Goal: Transaction & Acquisition: Purchase product/service

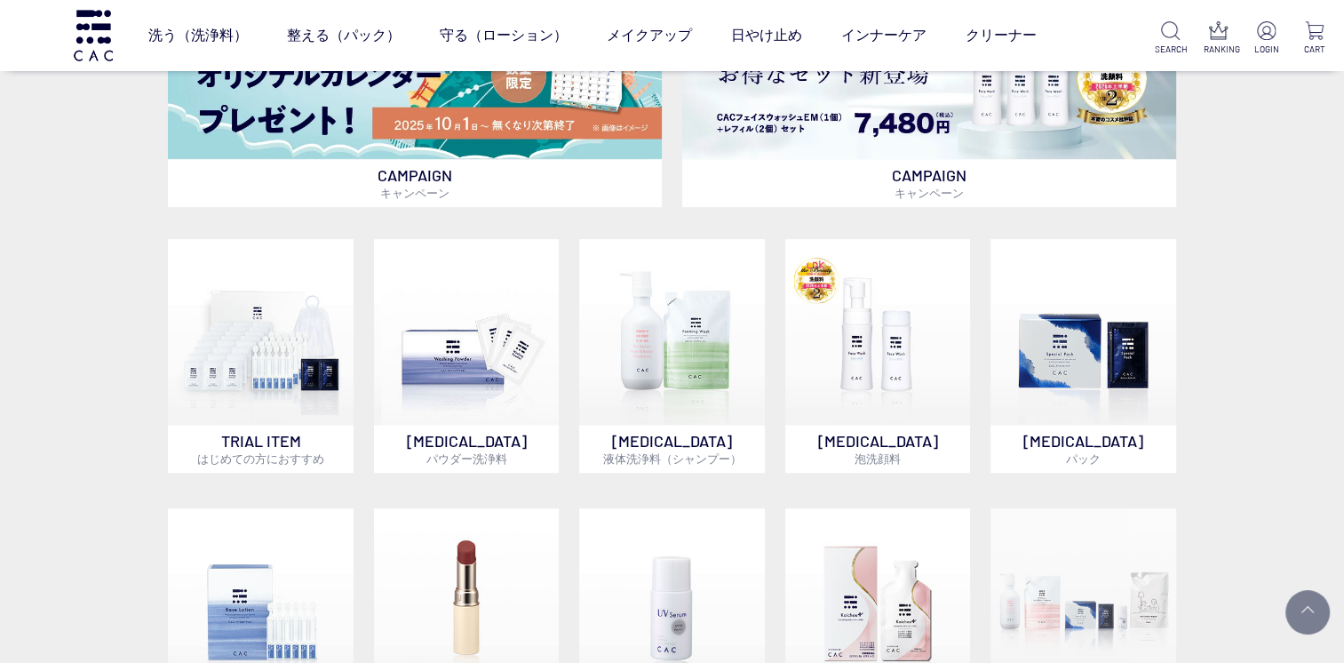
scroll to position [1007, 0]
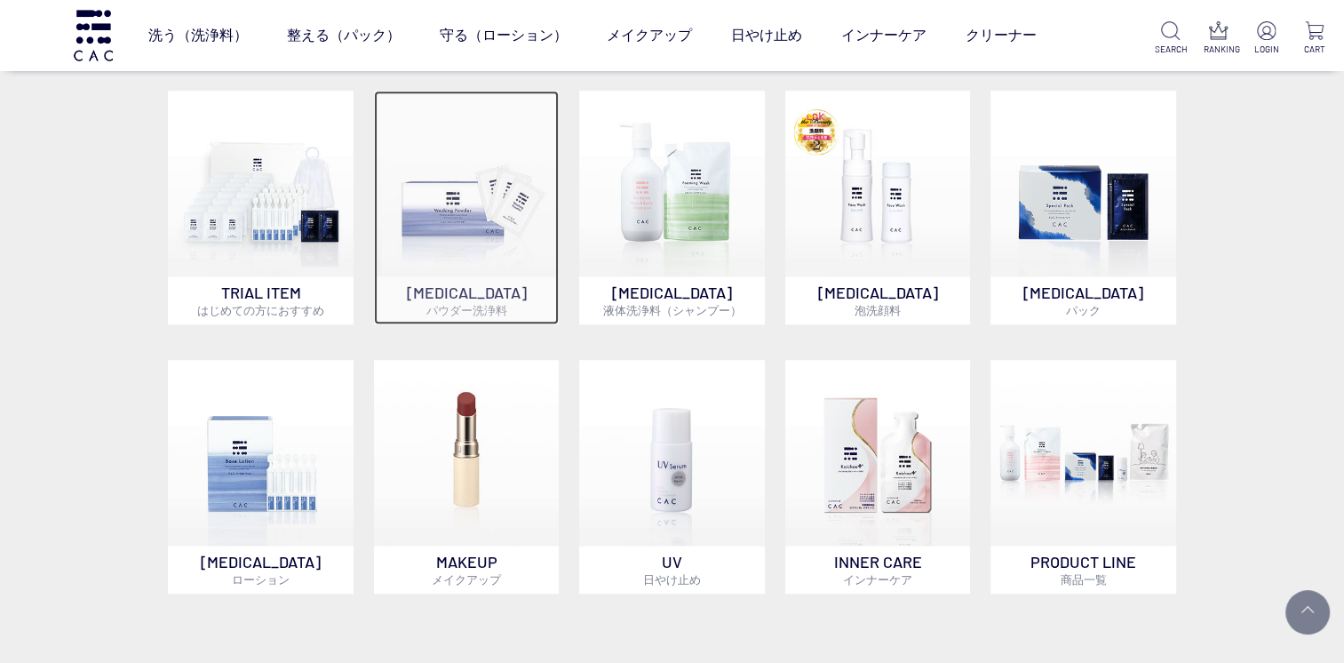
click at [480, 198] on img at bounding box center [467, 184] width 186 height 186
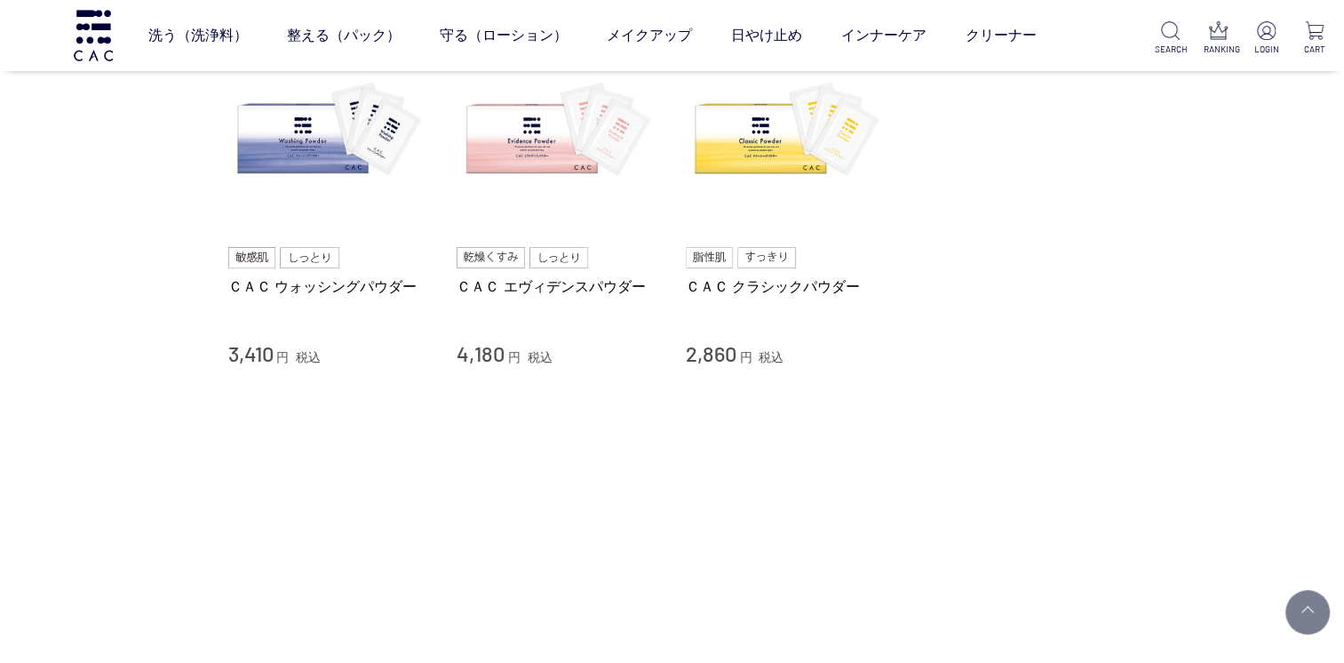
scroll to position [207, 0]
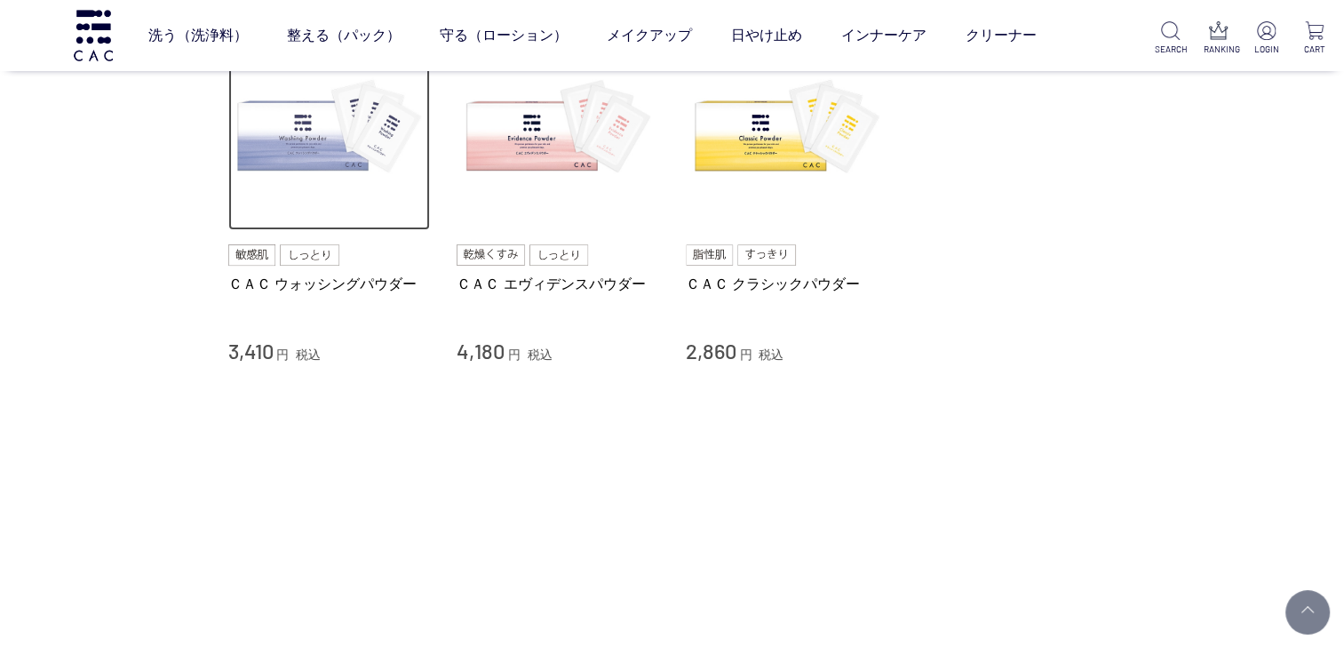
click at [318, 164] on img at bounding box center [329, 129] width 203 height 203
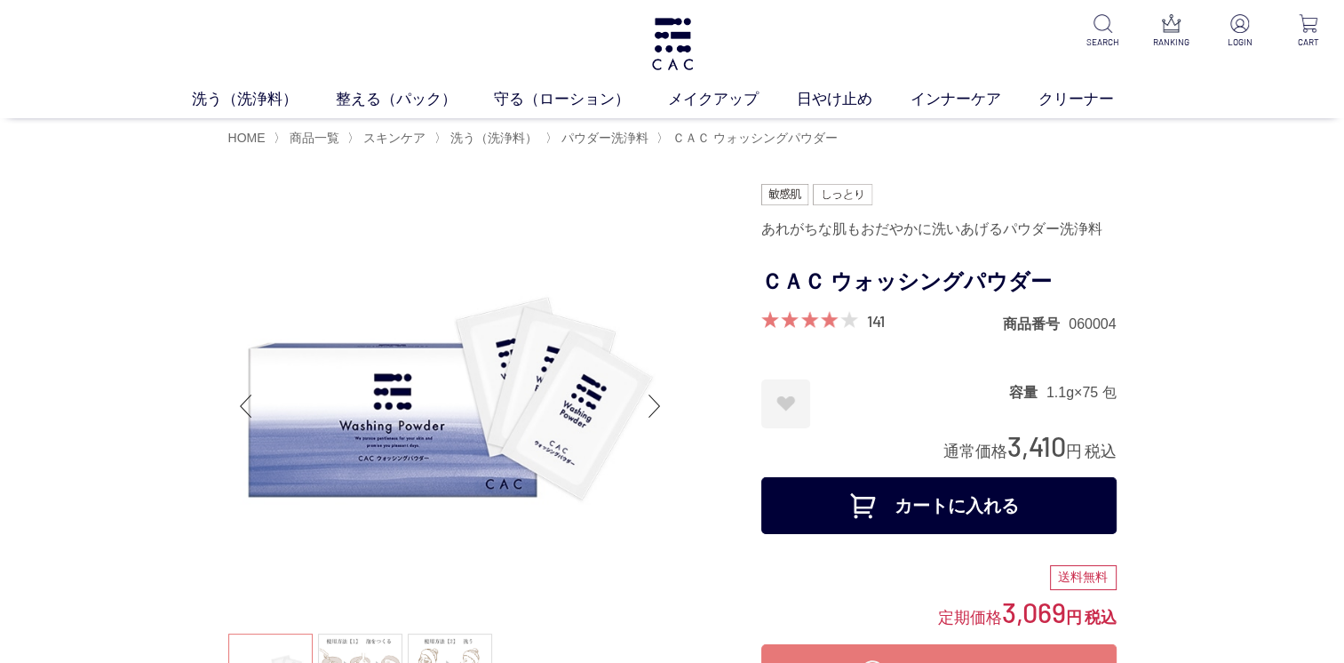
click at [1009, 518] on button "カートに入れる" at bounding box center [939, 505] width 355 height 57
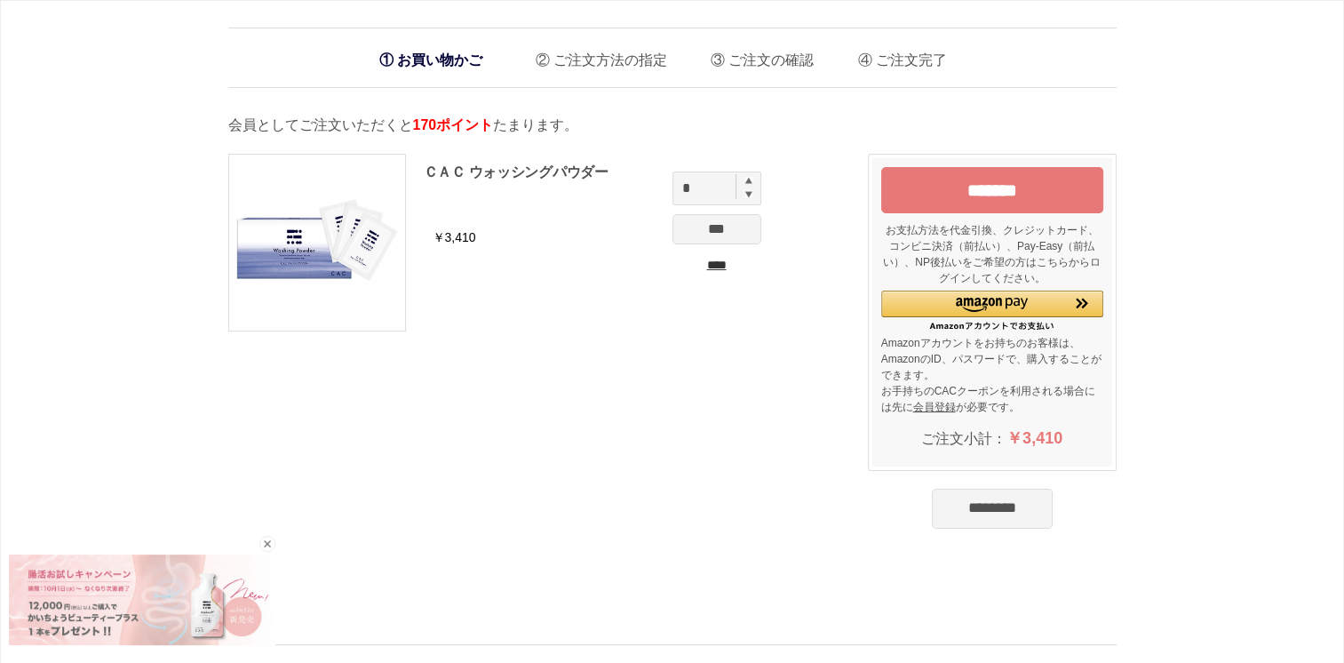
click at [1038, 517] on input "********" at bounding box center [992, 508] width 121 height 39
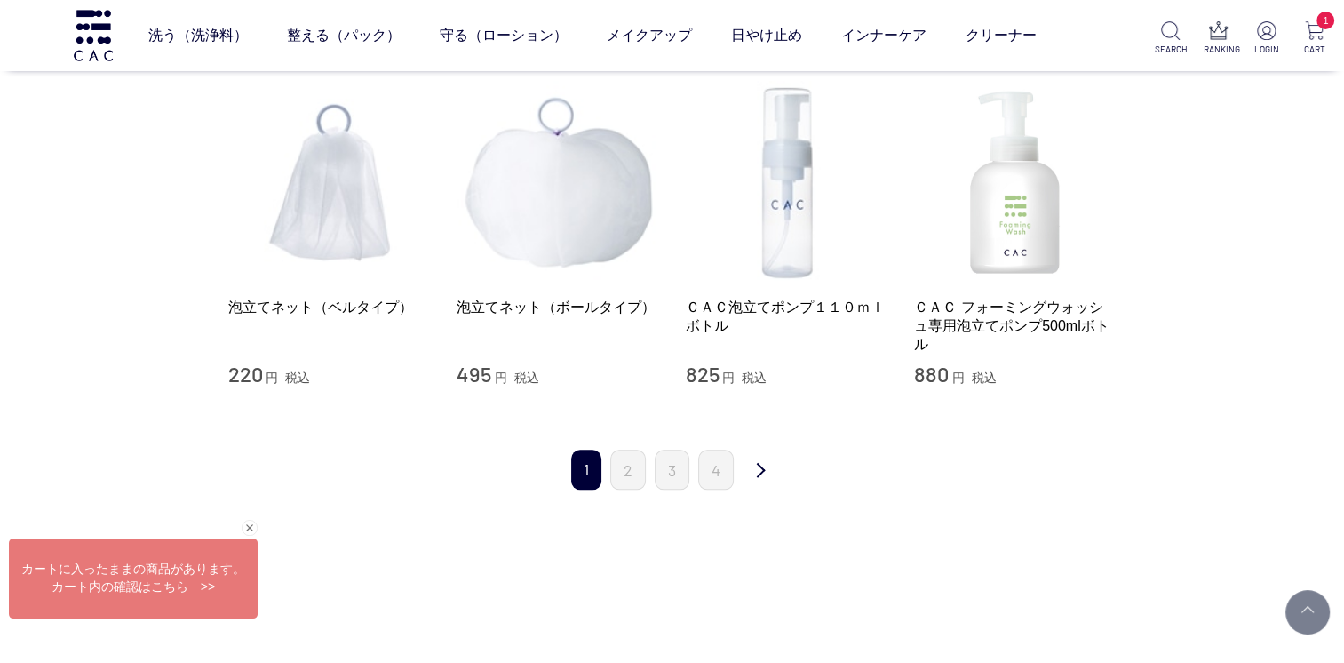
scroll to position [1895, 0]
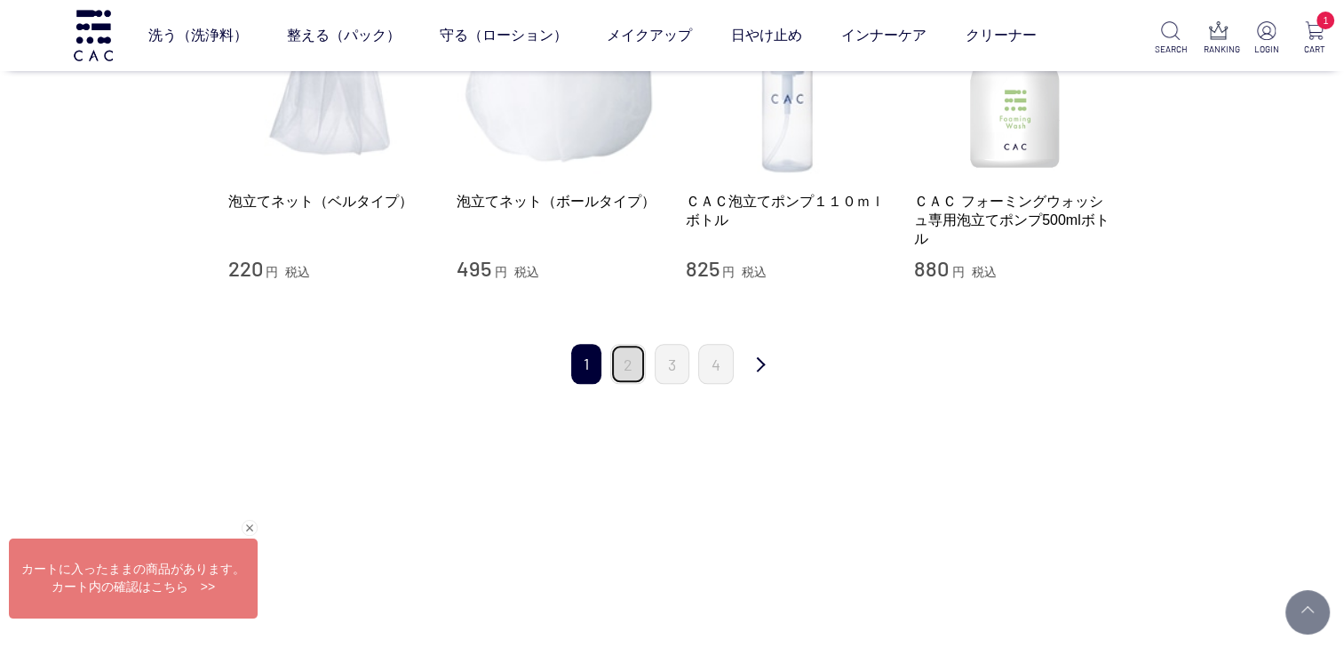
click at [616, 357] on link "2" at bounding box center [628, 364] width 36 height 40
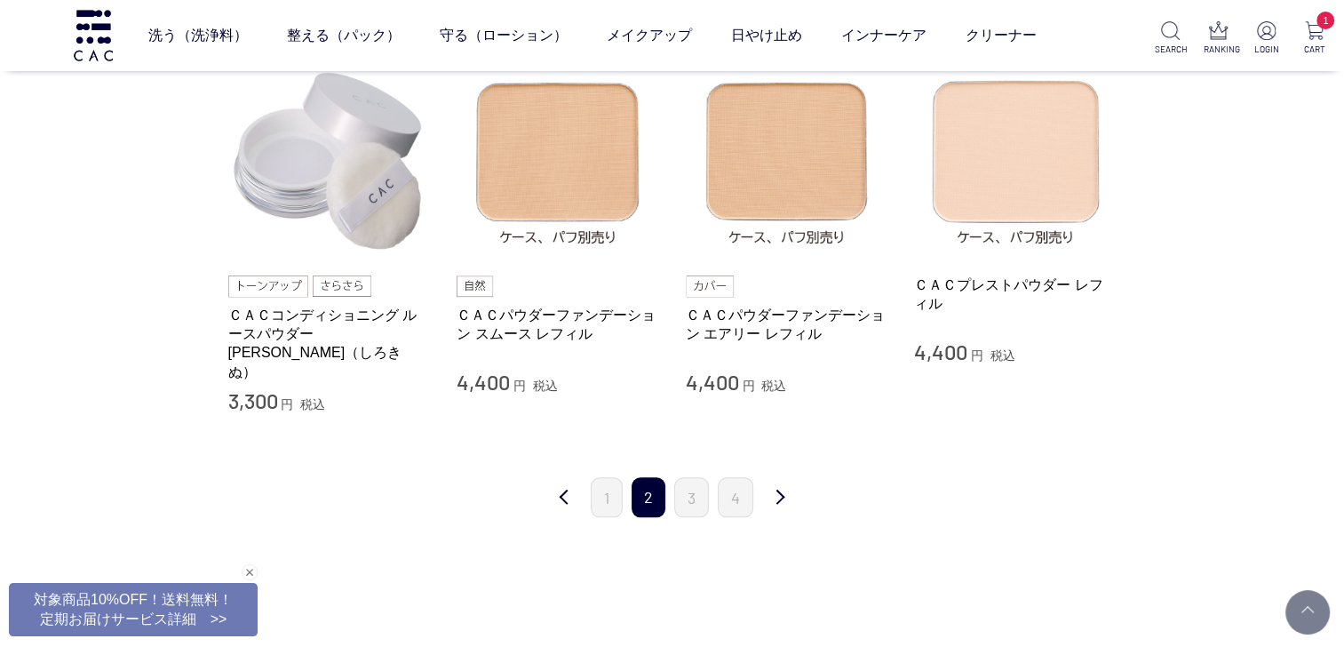
scroll to position [1777, 0]
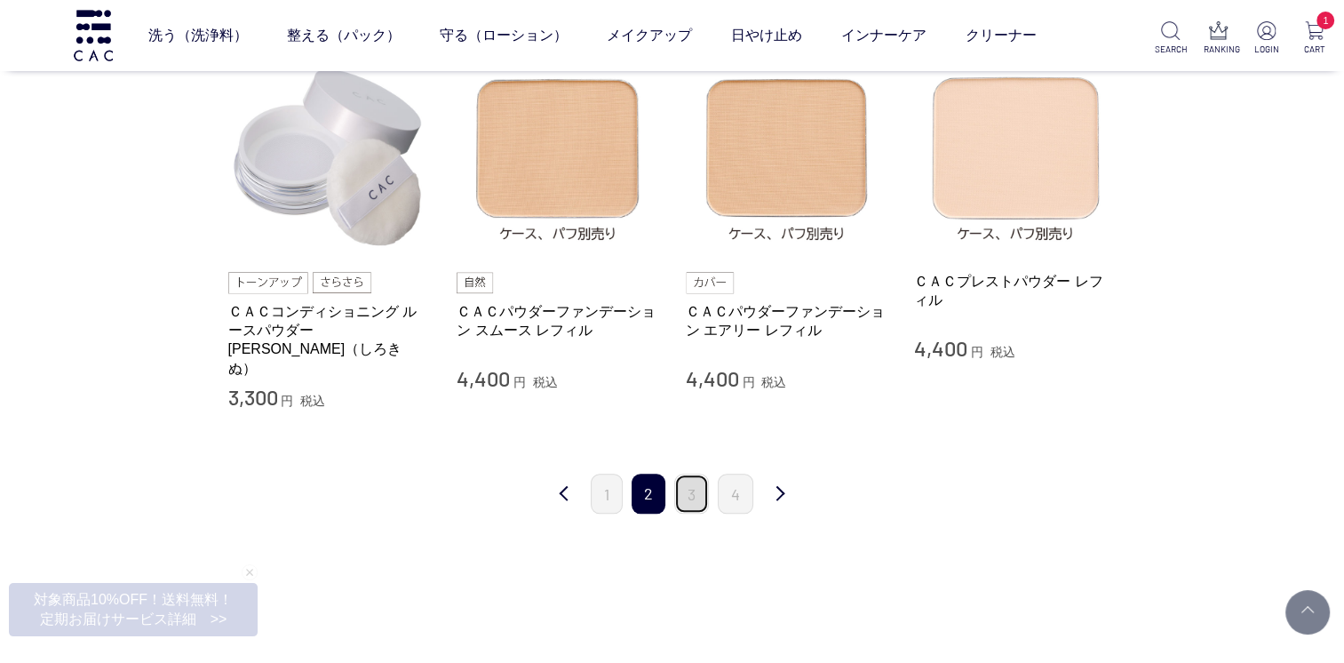
click at [685, 476] on link "3" at bounding box center [691, 494] width 35 height 40
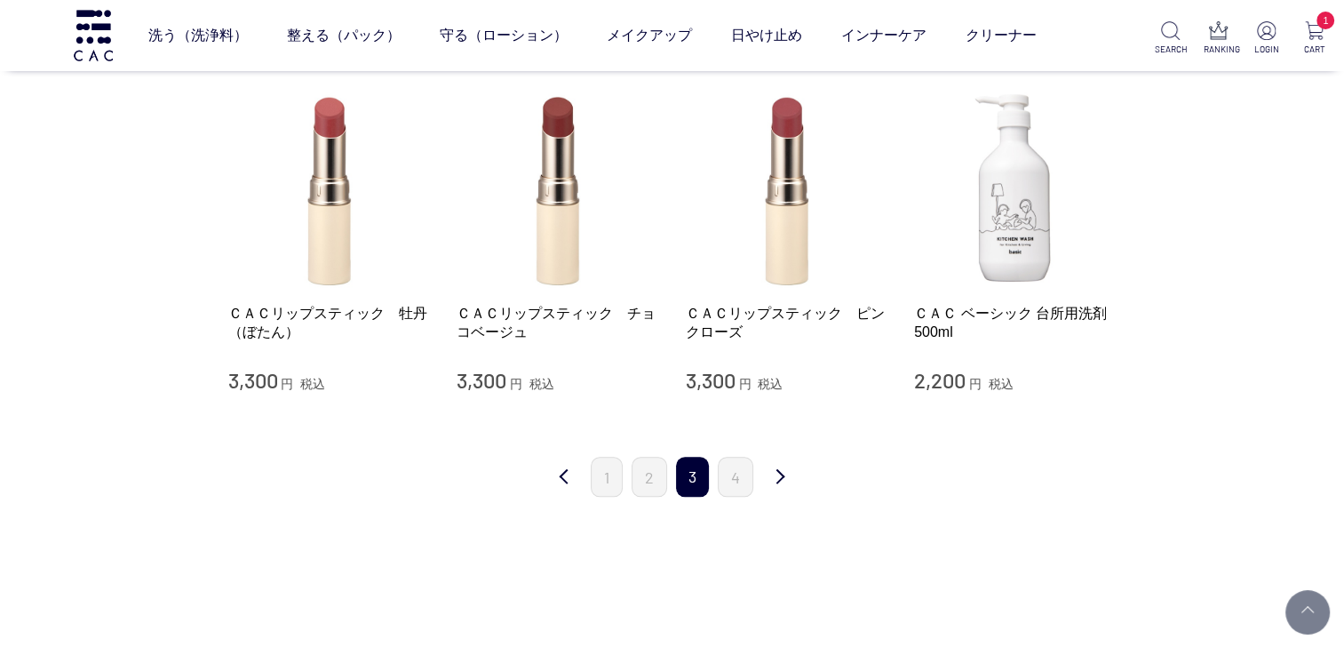
scroll to position [1777, 0]
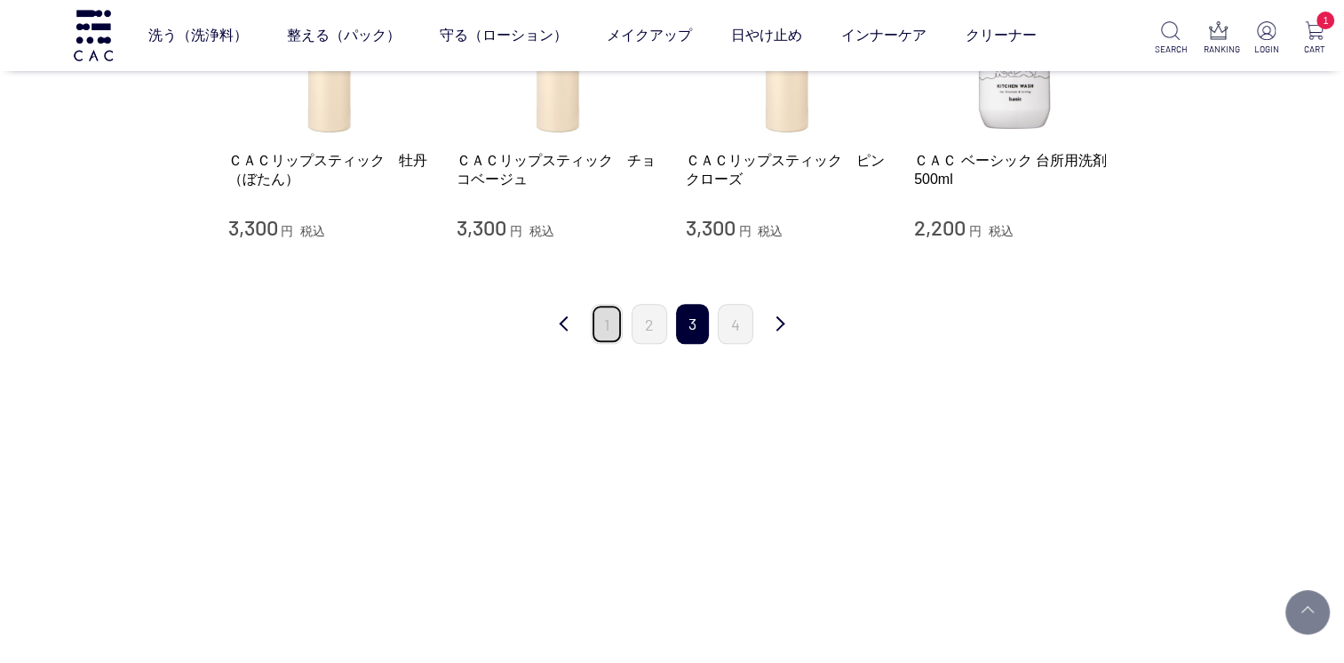
click at [603, 329] on link "1" at bounding box center [607, 324] width 32 height 40
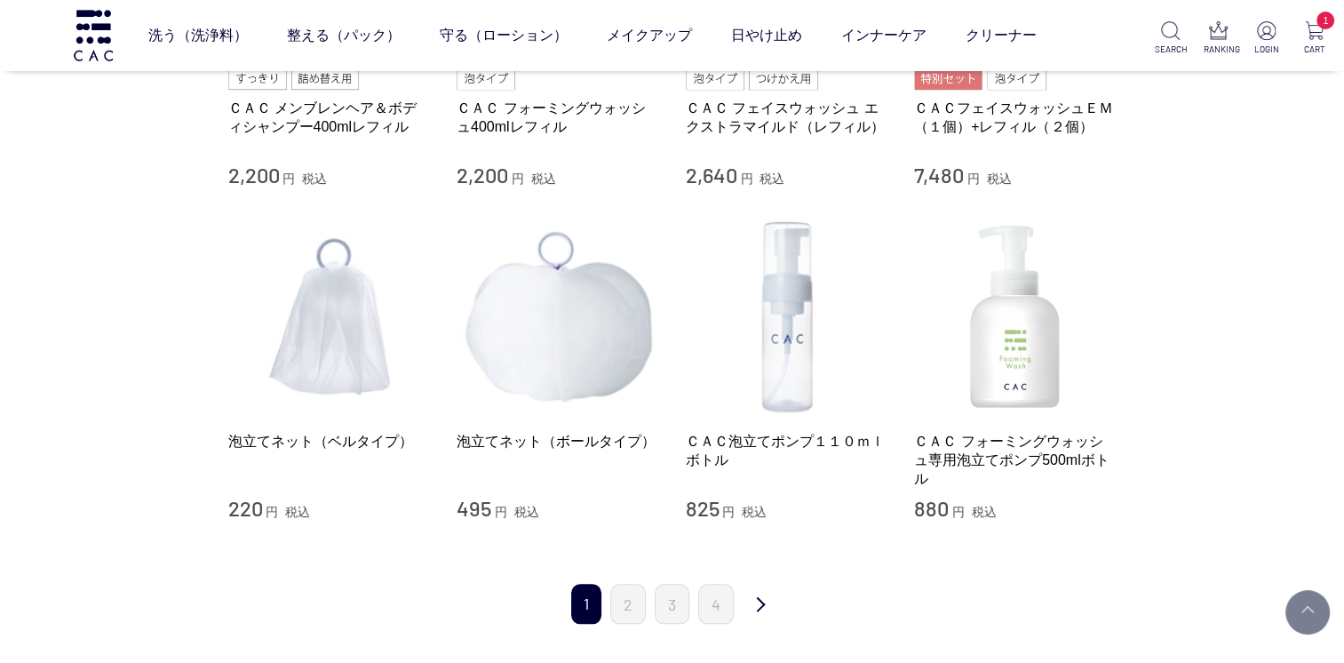
scroll to position [1658, 0]
click at [629, 610] on link "2" at bounding box center [628, 601] width 36 height 40
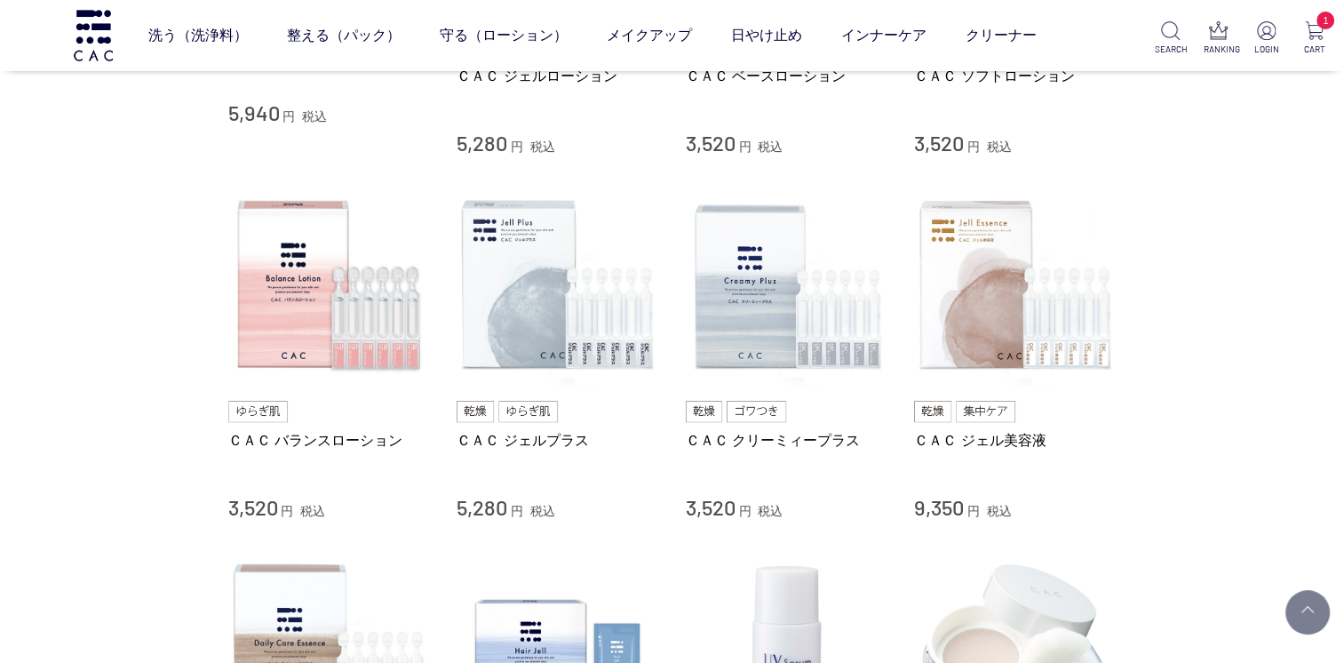
scroll to position [977, 0]
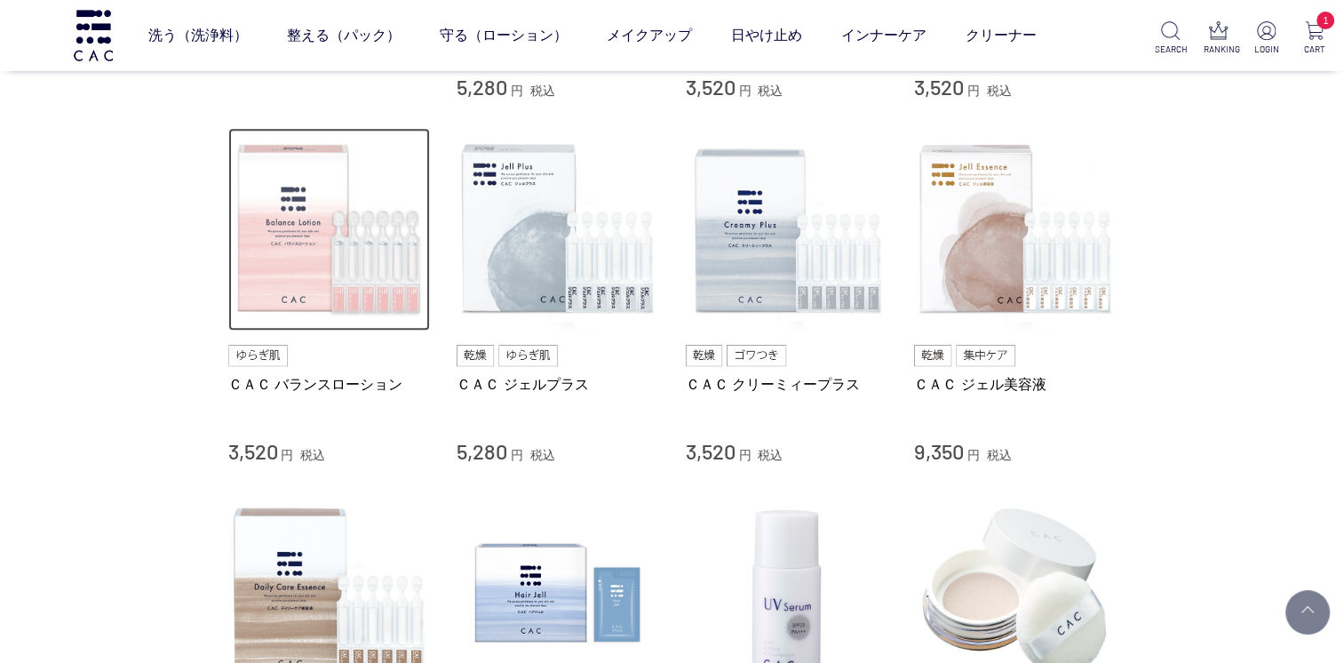
click at [291, 283] on img at bounding box center [329, 229] width 203 height 203
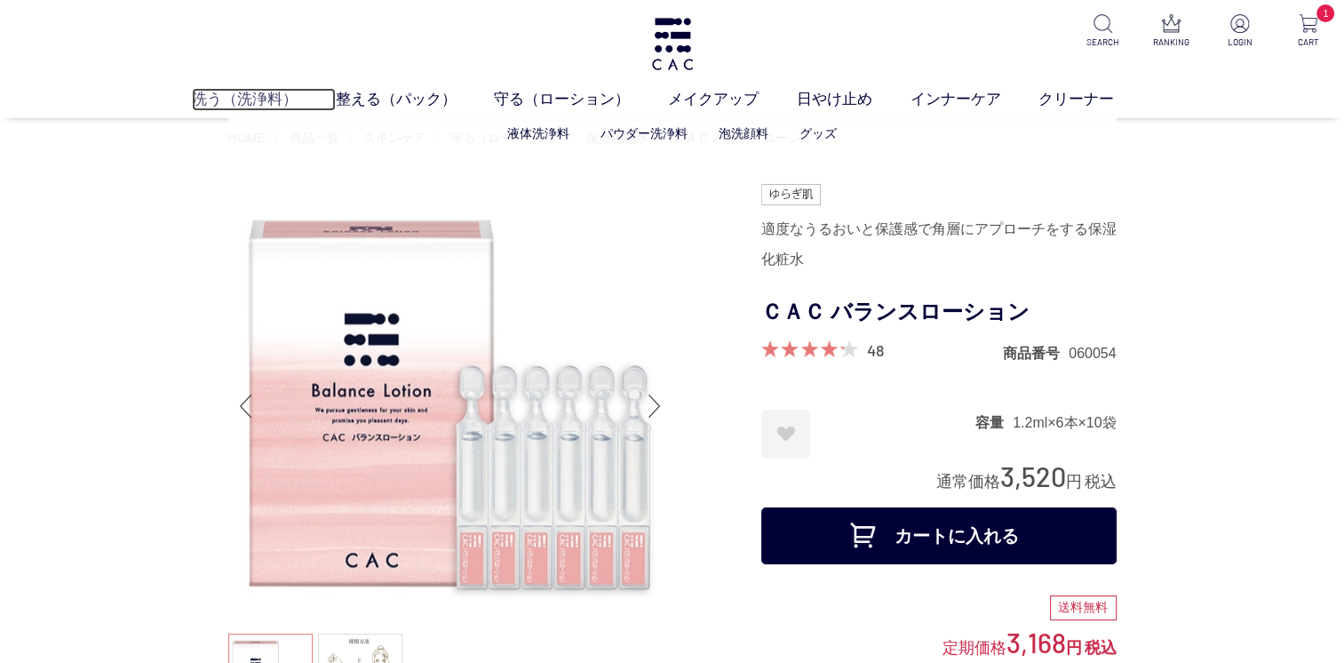
click at [248, 100] on link "洗う（洗浄料）" at bounding box center [264, 99] width 144 height 23
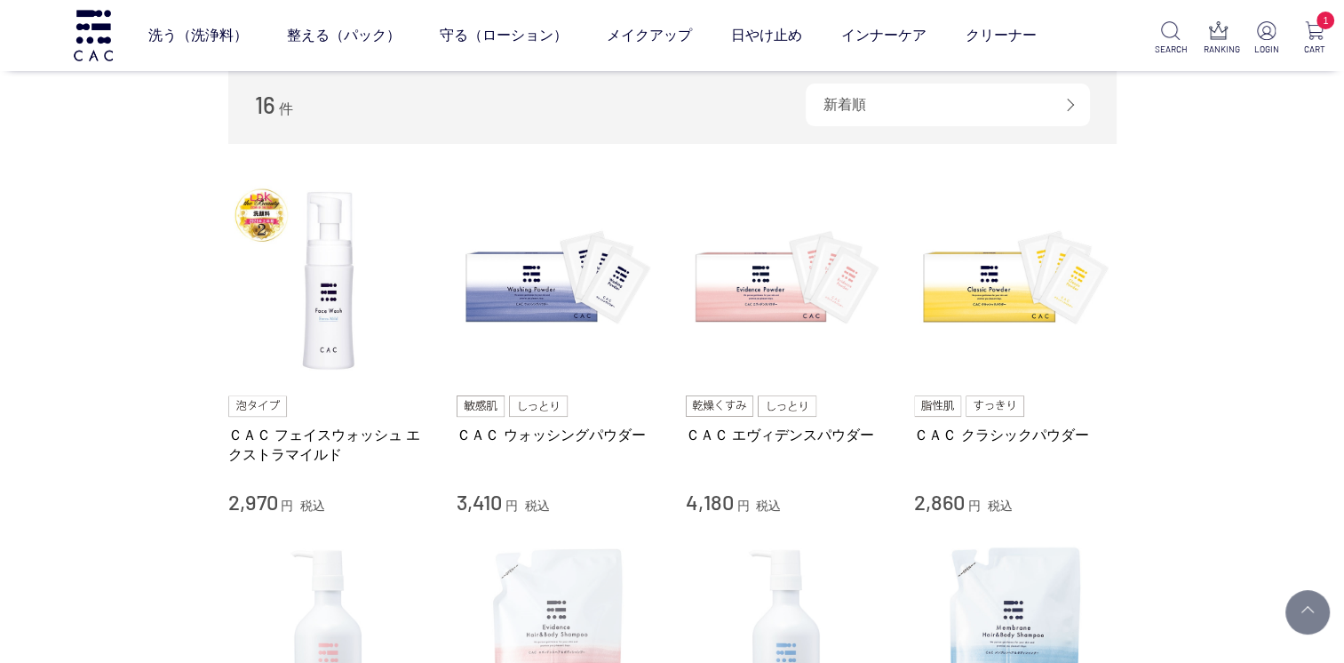
scroll to position [296, 0]
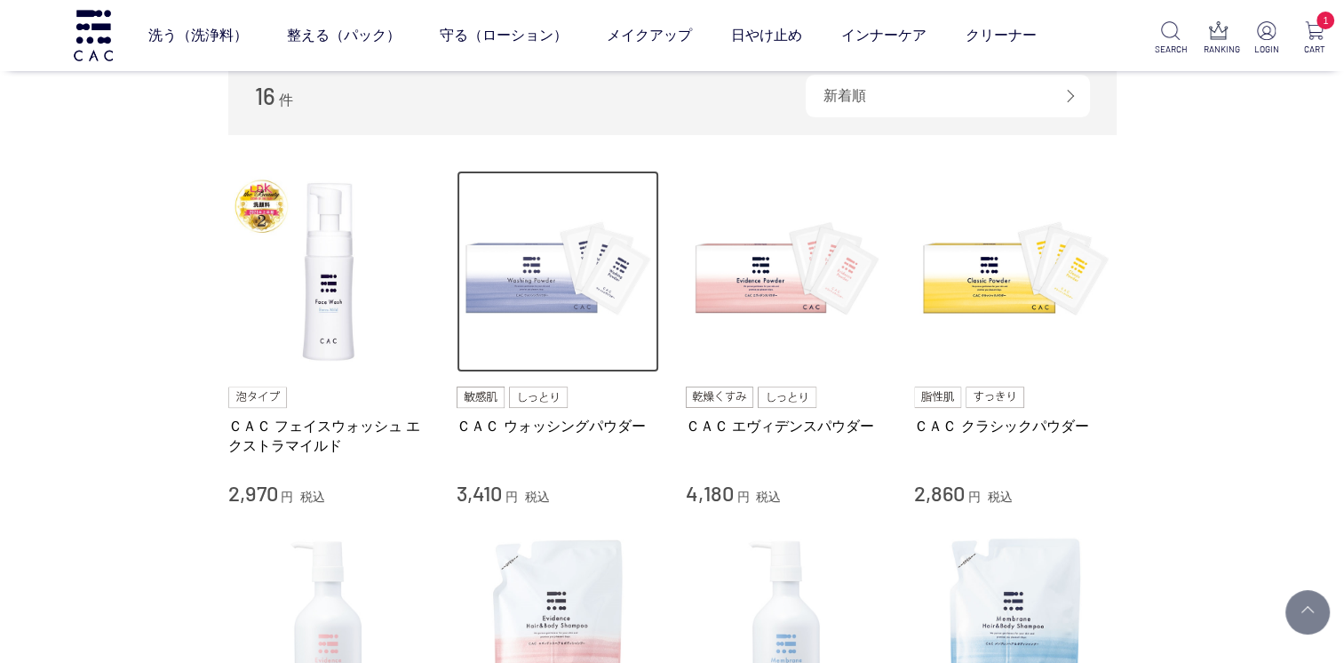
click at [531, 304] on img at bounding box center [558, 272] width 203 height 203
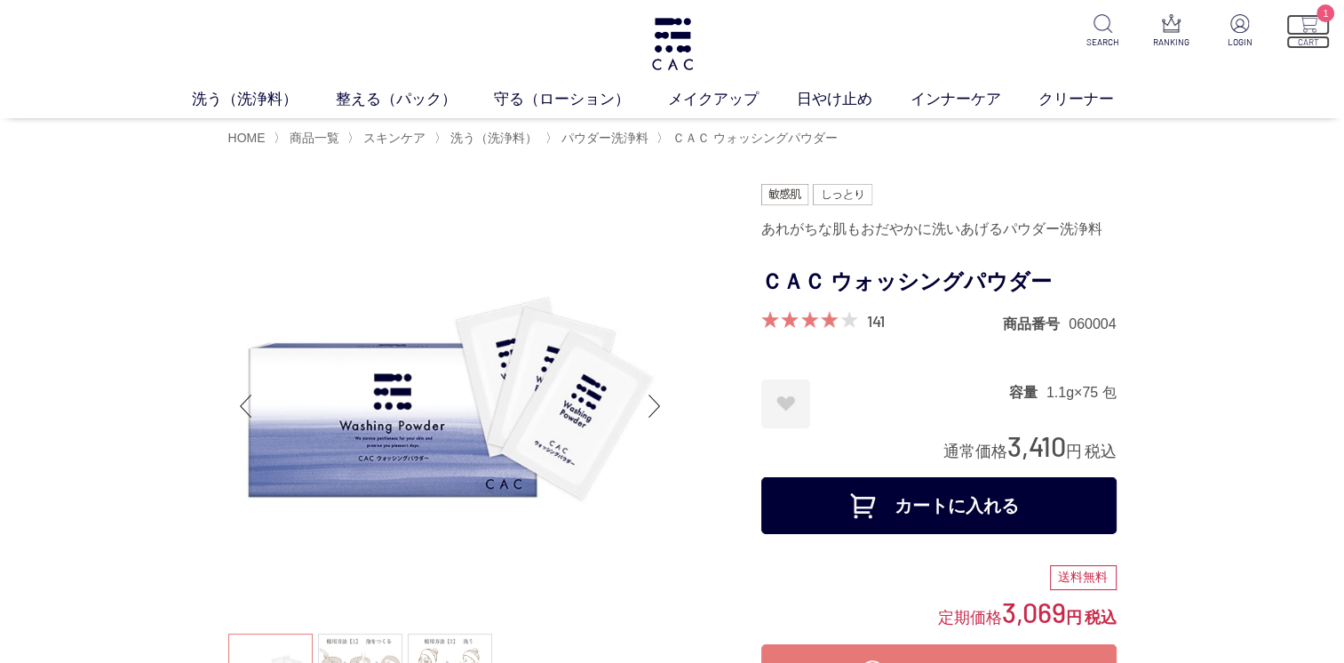
click at [1311, 29] on img at bounding box center [1308, 23] width 19 height 19
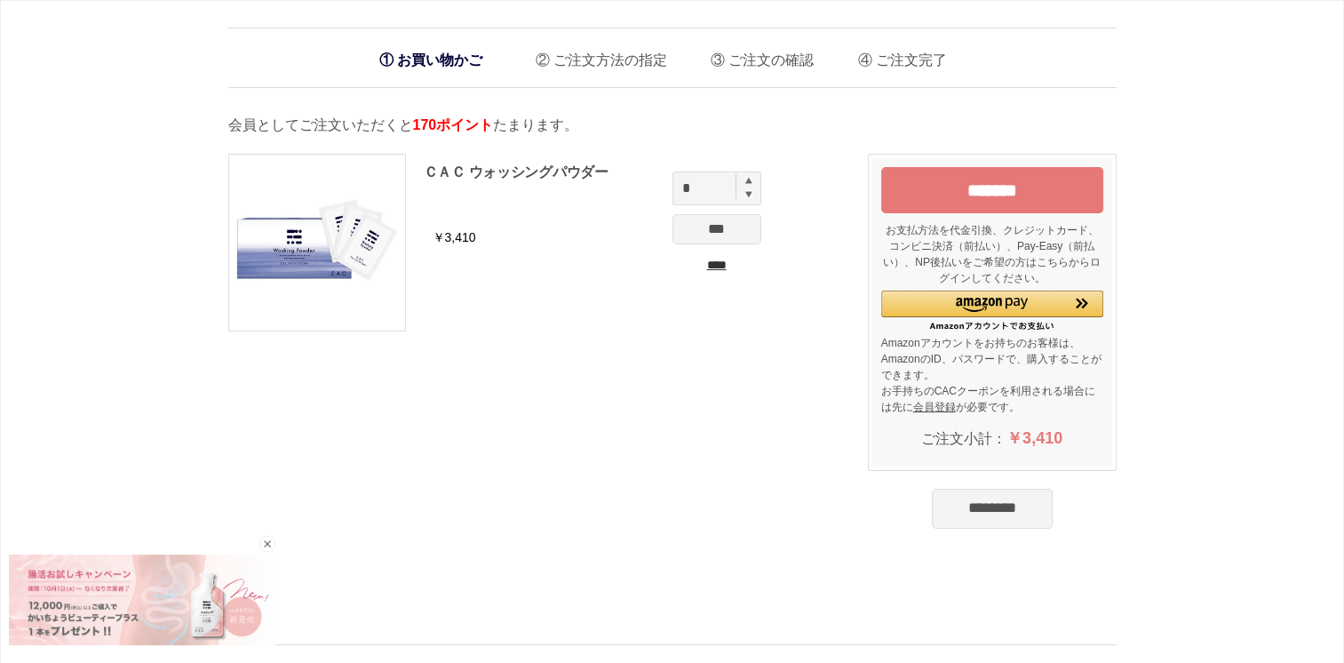
click at [746, 178] on img at bounding box center [749, 180] width 7 height 7
type input "*"
click at [729, 234] on input "***" at bounding box center [717, 229] width 89 height 30
click at [694, 240] on input "***" at bounding box center [717, 229] width 89 height 30
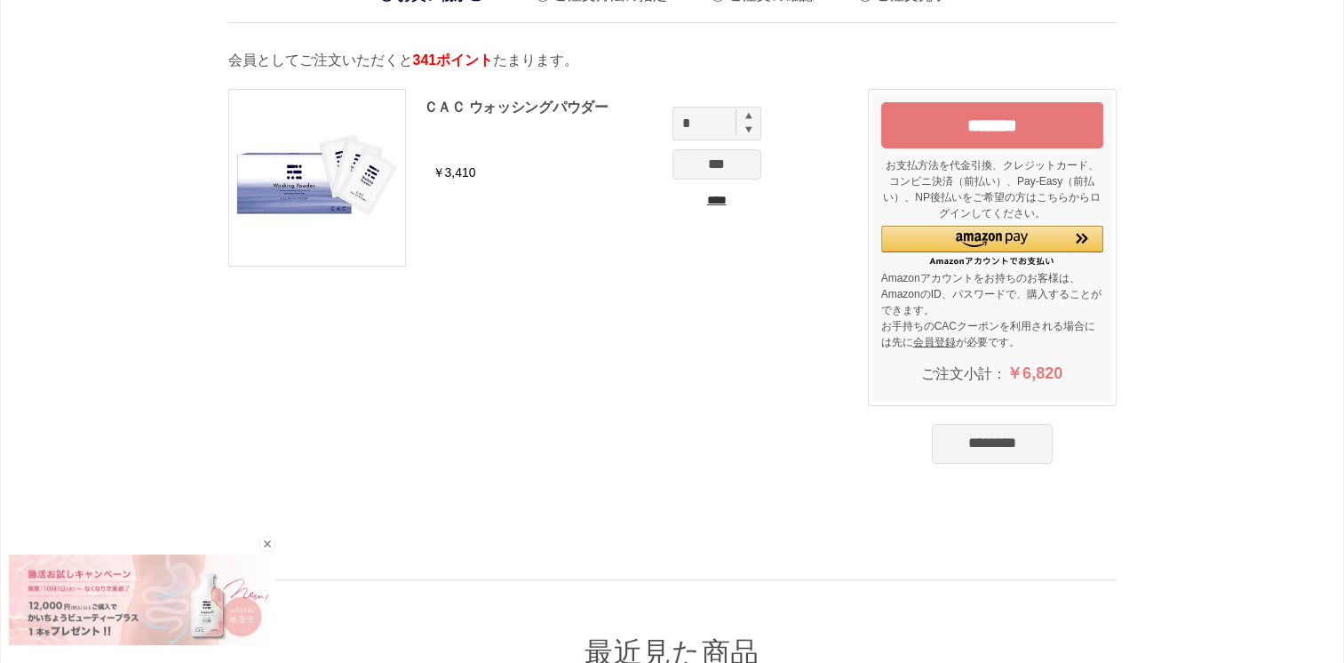
scroll to position [89, 0]
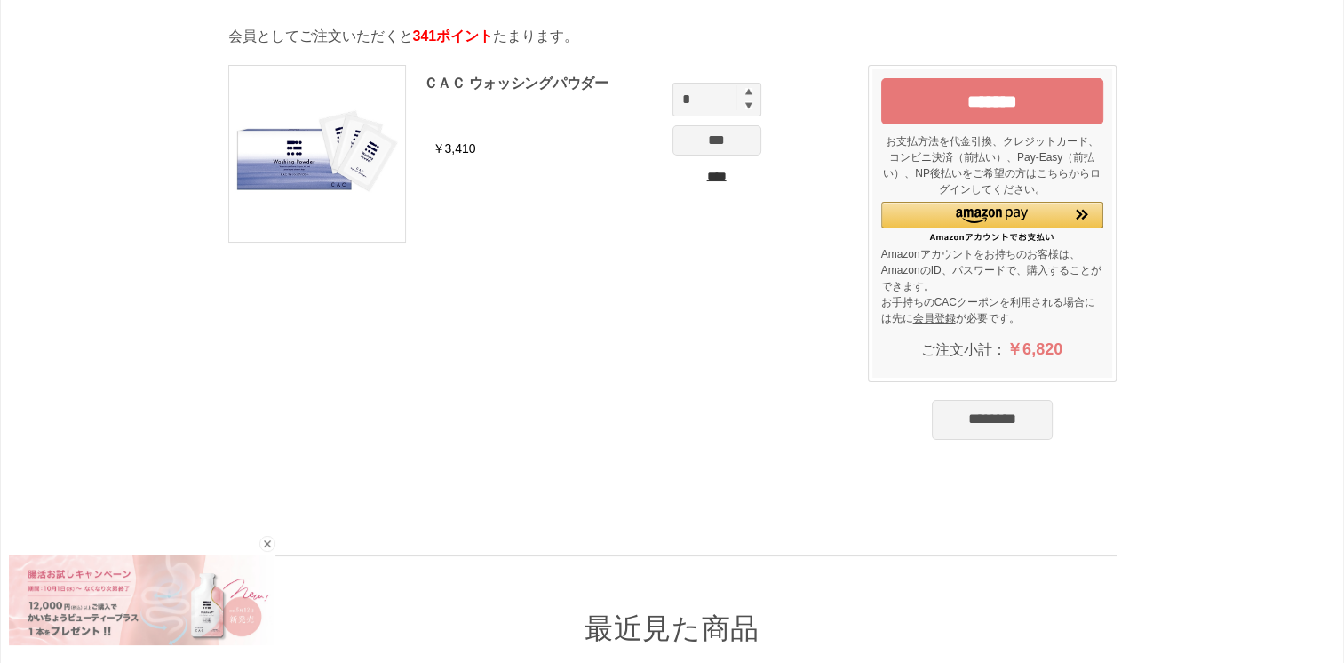
click at [974, 425] on input "********" at bounding box center [992, 419] width 121 height 39
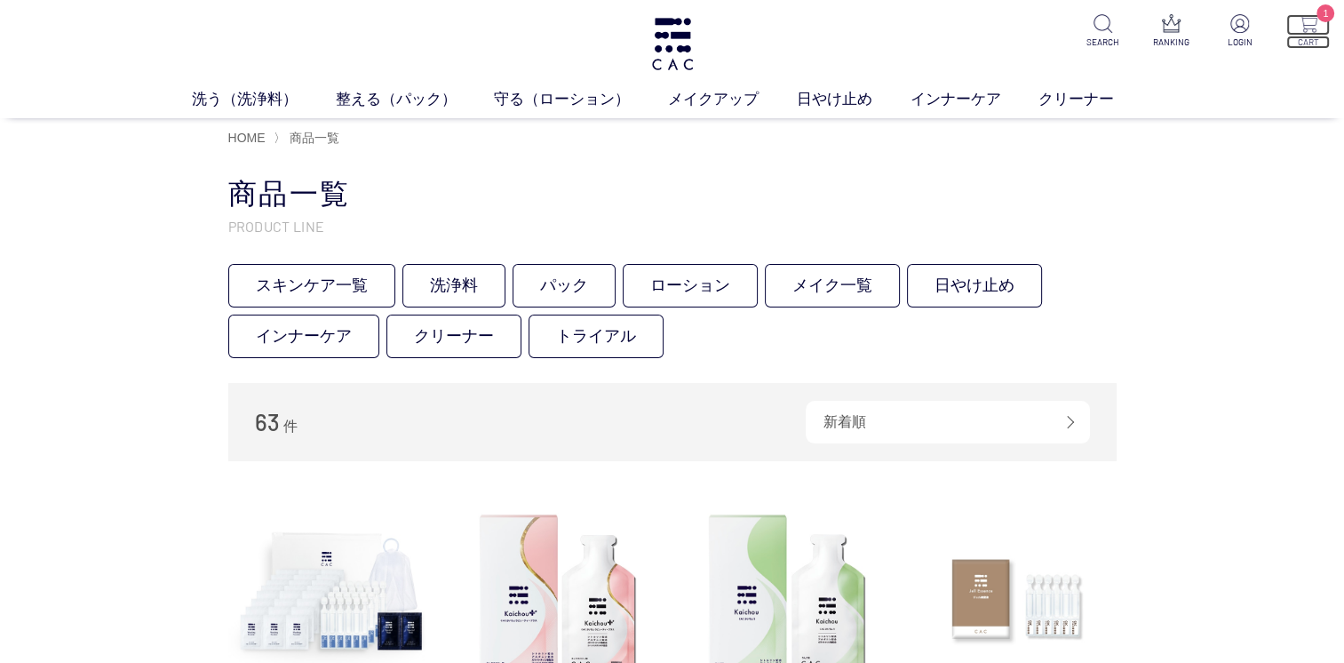
click at [1312, 16] on img at bounding box center [1308, 23] width 19 height 19
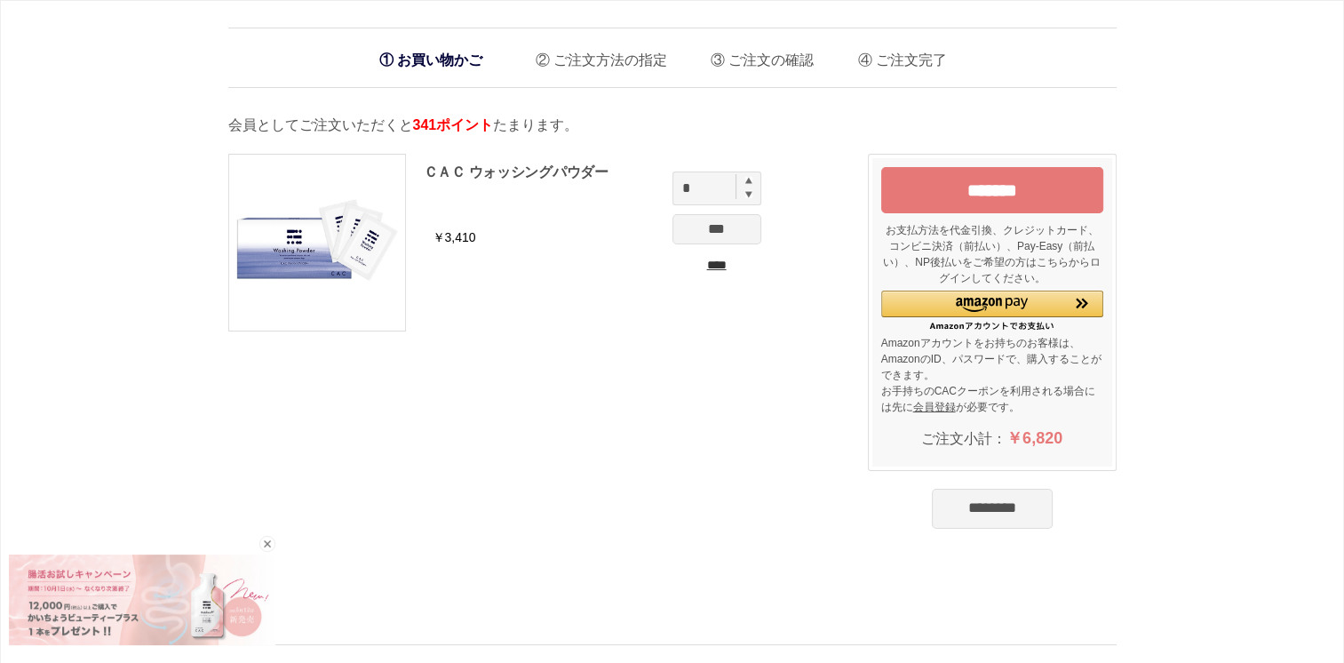
click at [956, 180] on input "*******" at bounding box center [993, 190] width 222 height 46
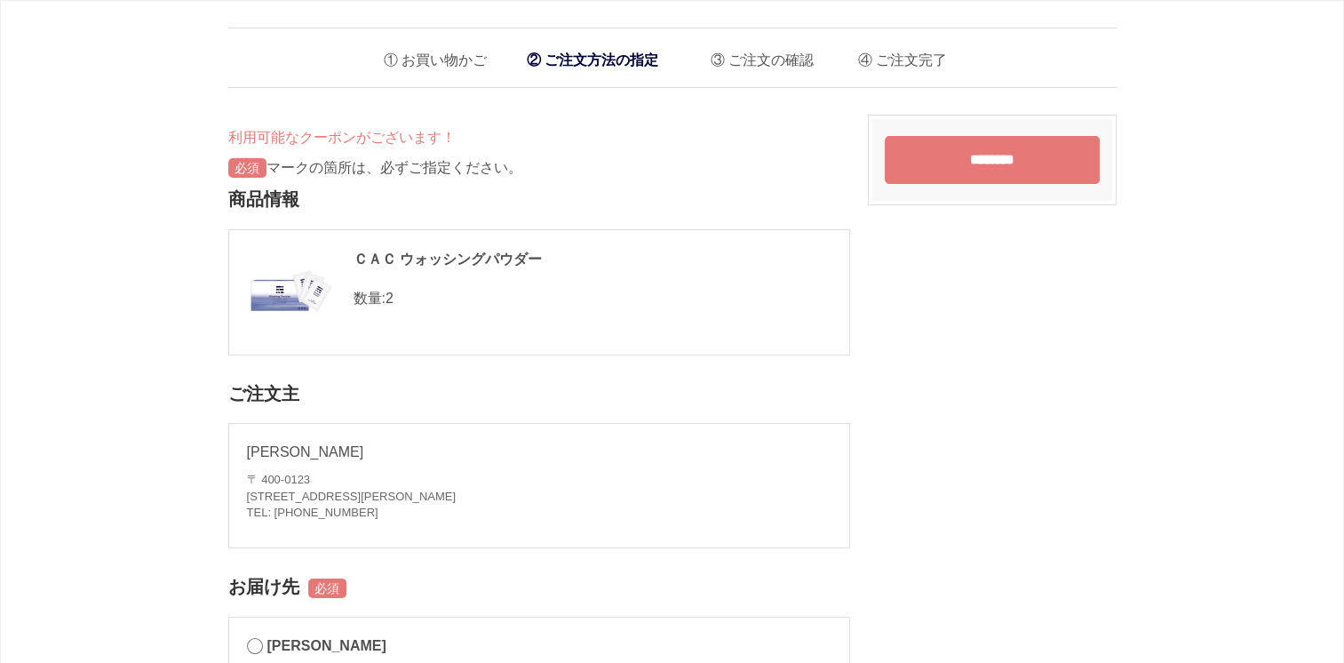
drag, startPoint x: 1001, startPoint y: 167, endPoint x: 1013, endPoint y: 176, distance: 15.3
click at [1001, 166] on input "********" at bounding box center [992, 160] width 215 height 48
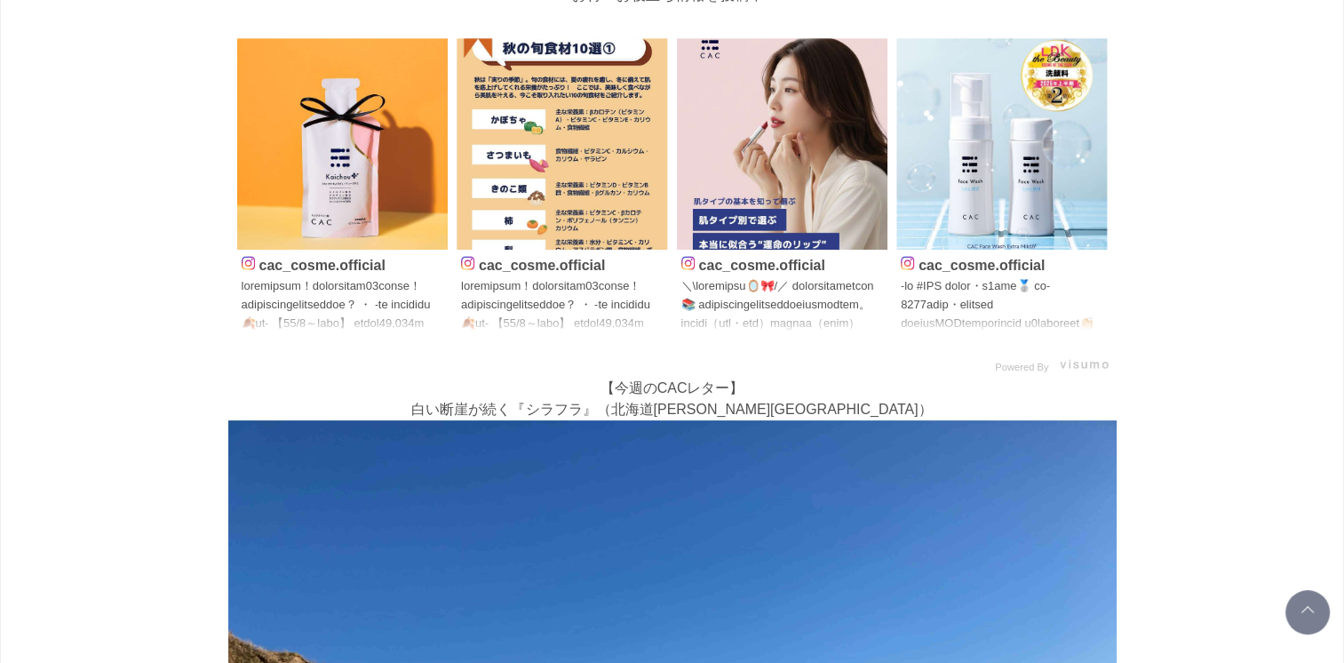
scroll to position [503, 0]
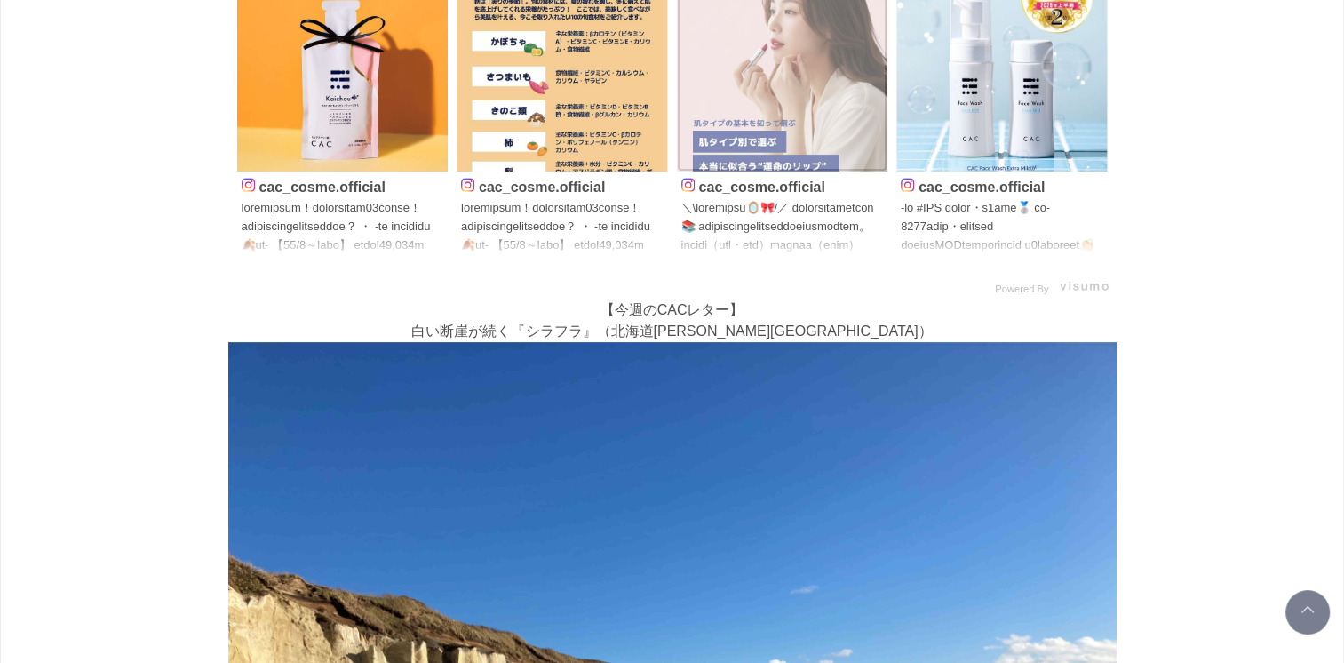
click at [835, 115] on img at bounding box center [782, 65] width 211 height 211
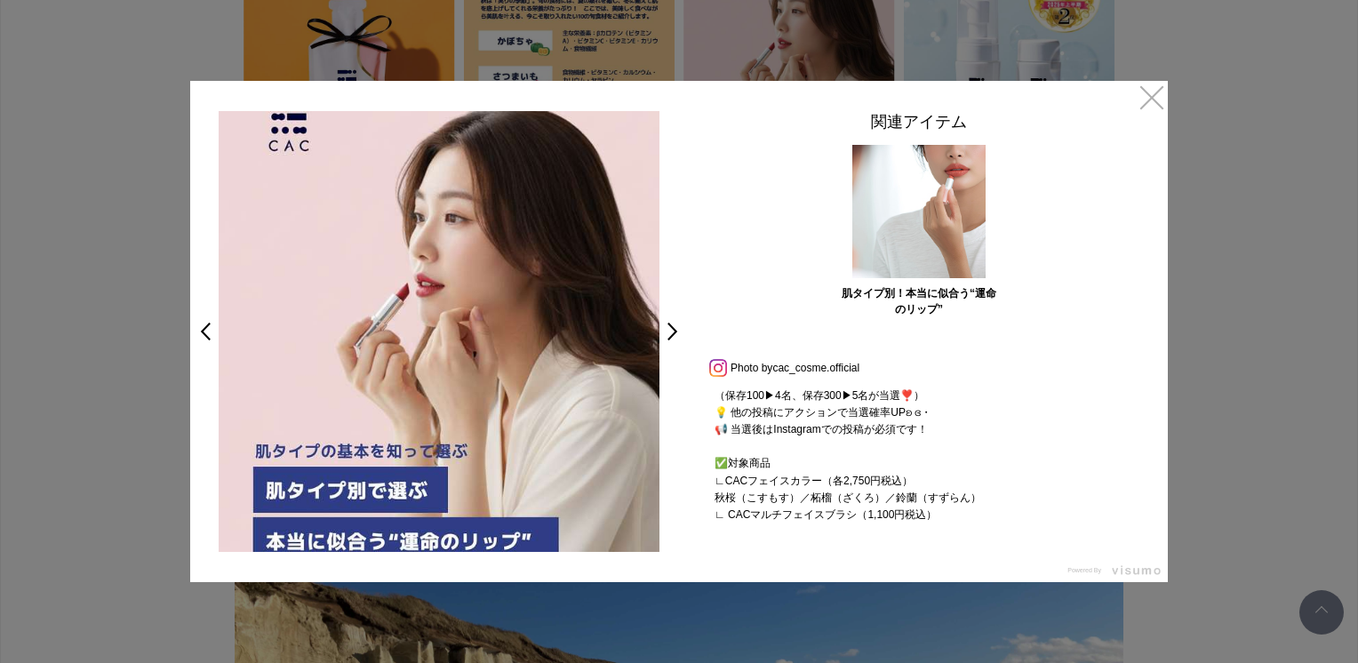
scroll to position [829, 0]
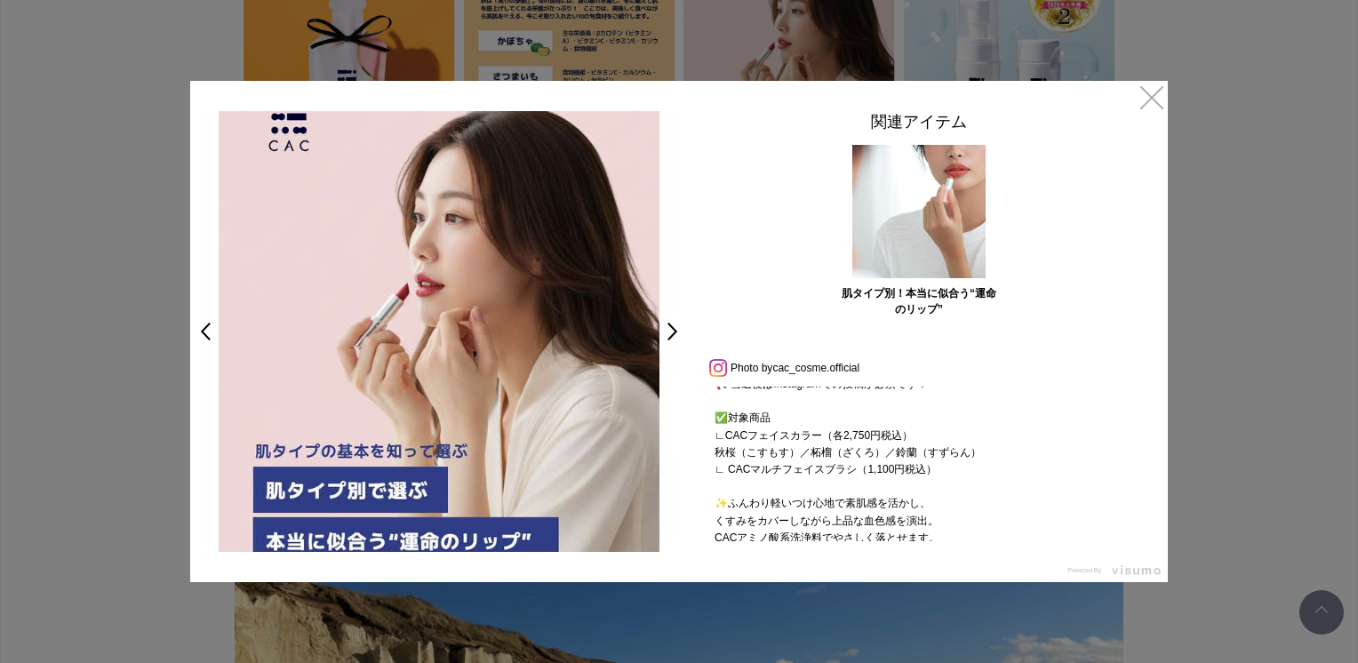
click at [1172, 106] on div at bounding box center [679, 331] width 1358 height 663
click at [1156, 98] on link "×" at bounding box center [1152, 97] width 32 height 32
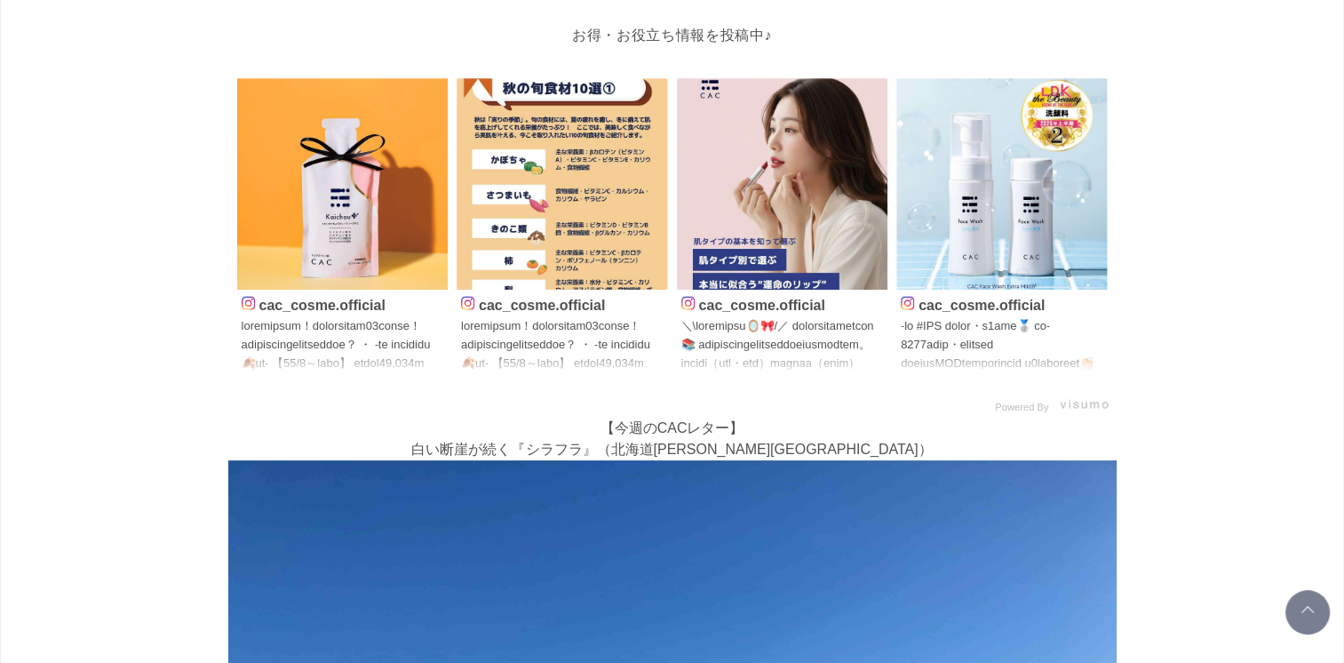
scroll to position [384, 0]
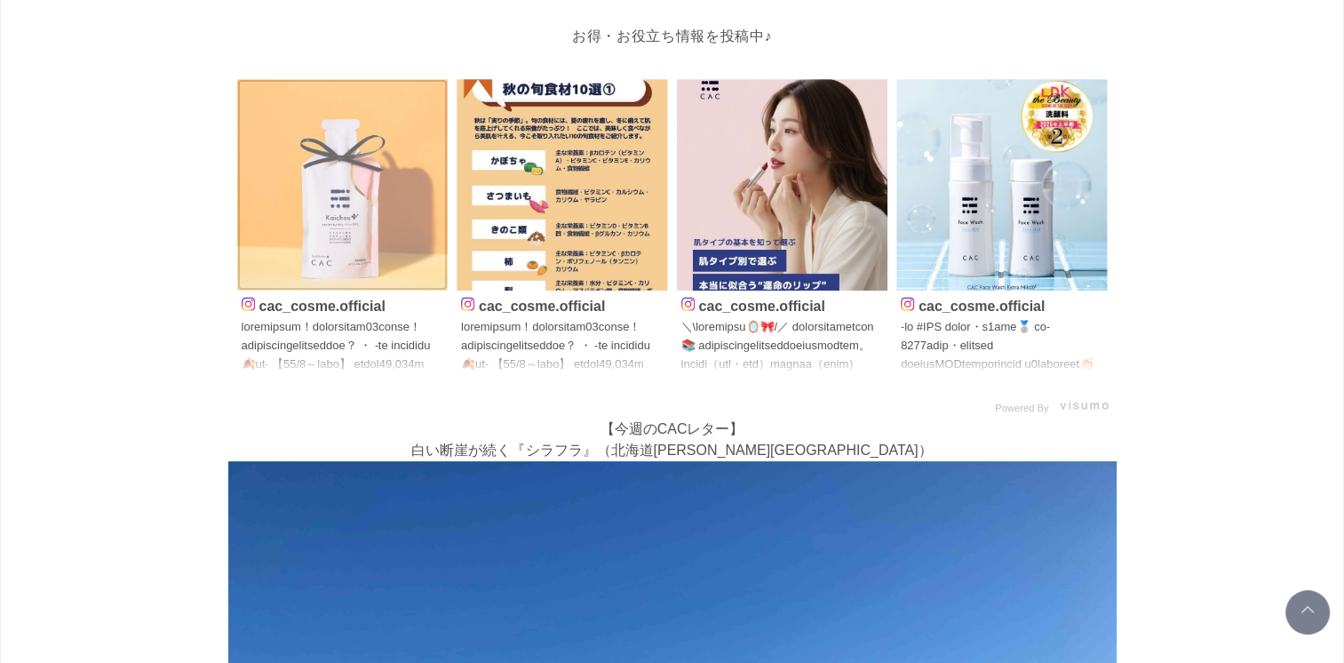
click at [290, 227] on img at bounding box center [342, 184] width 211 height 211
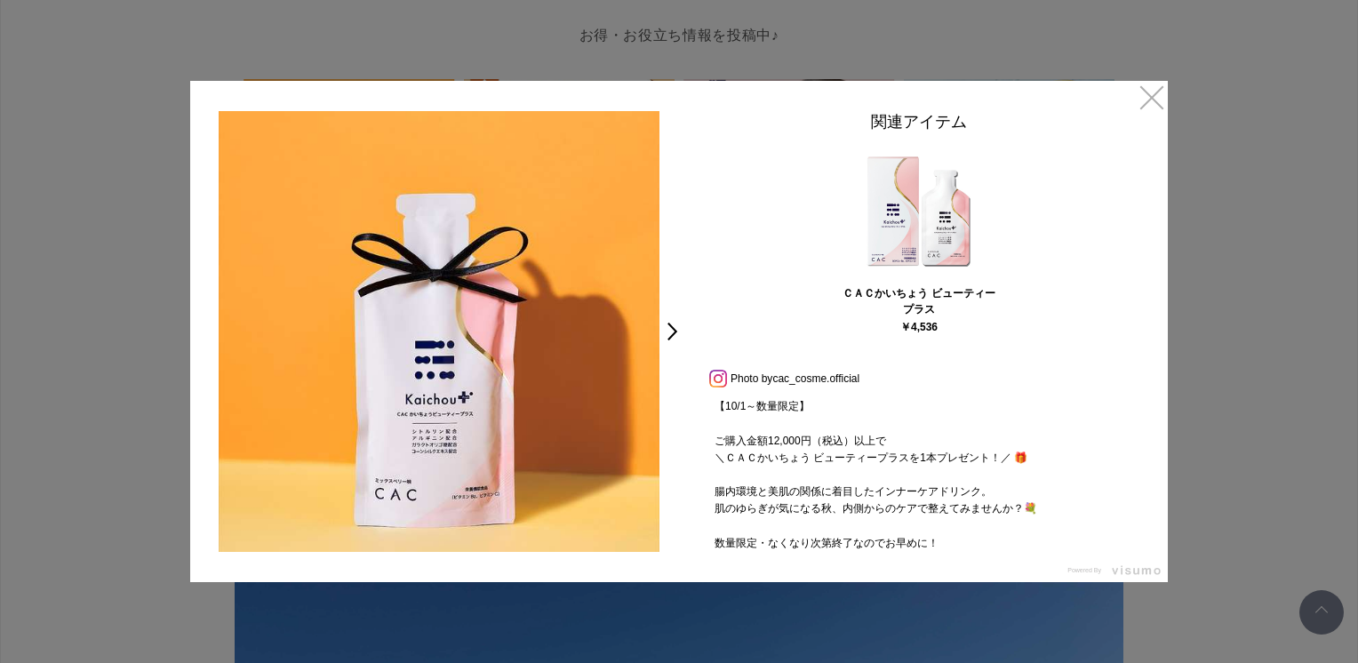
scroll to position [273, 0]
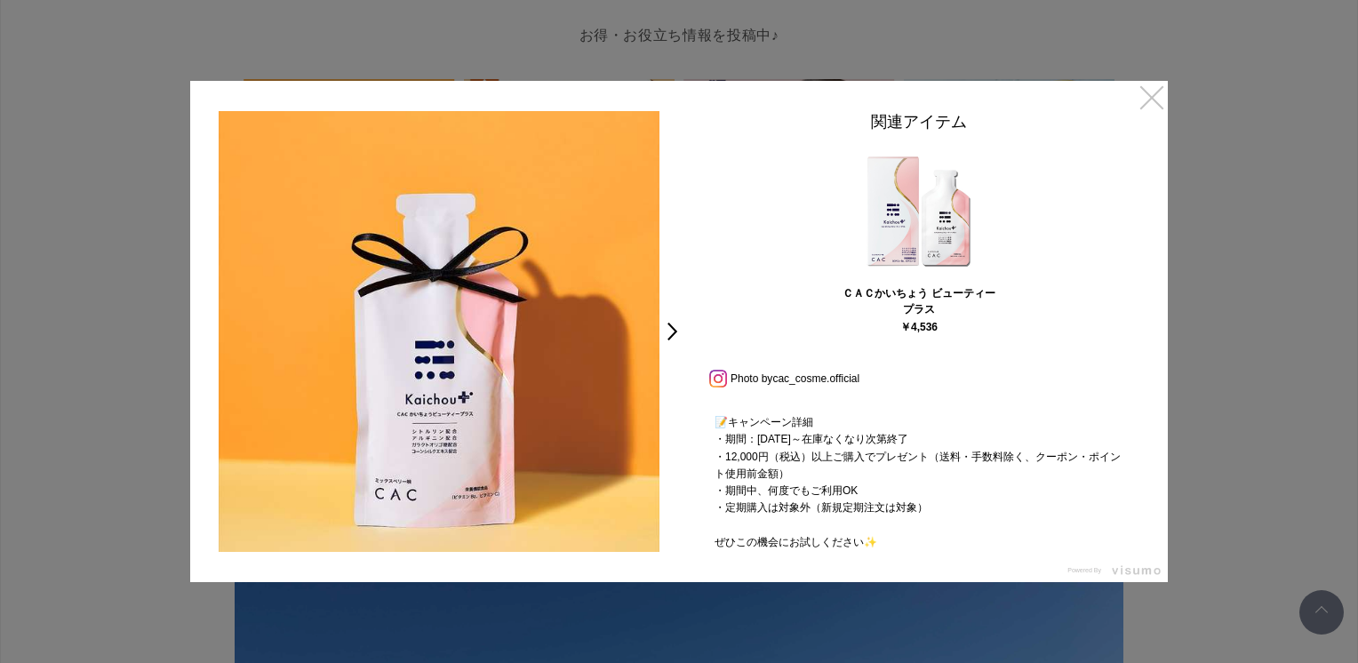
click at [1161, 101] on link "×" at bounding box center [1152, 97] width 32 height 32
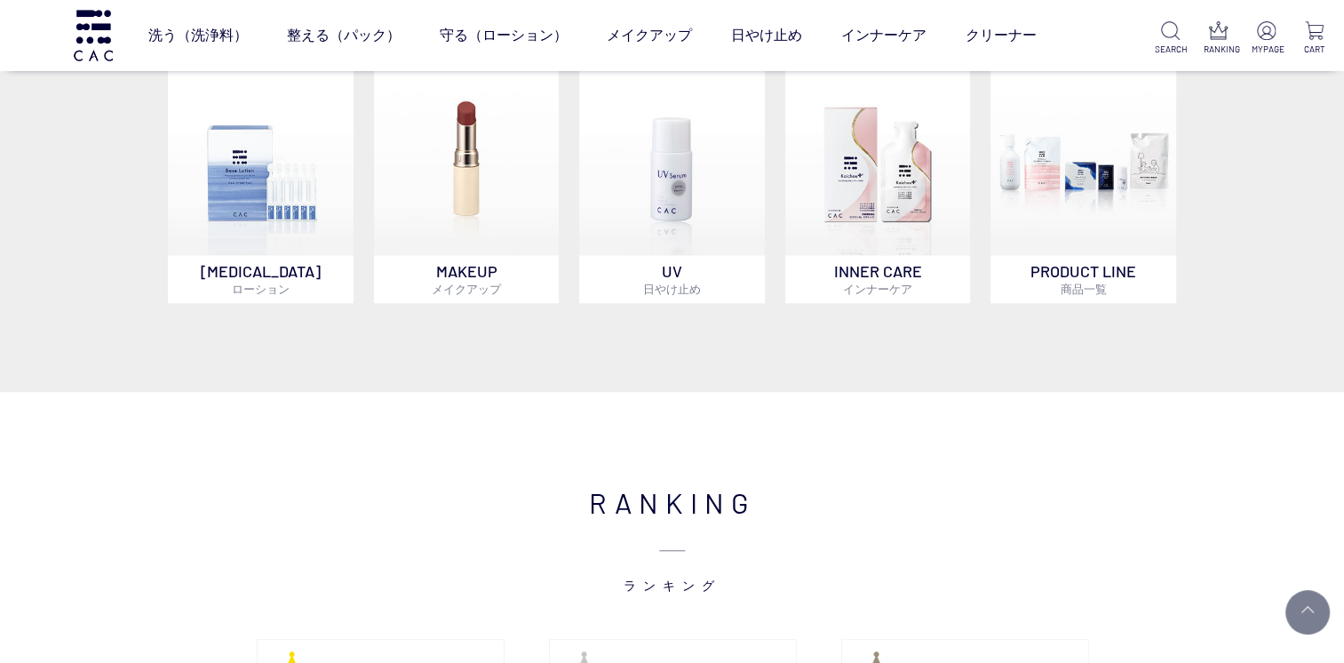
scroll to position [1362, 0]
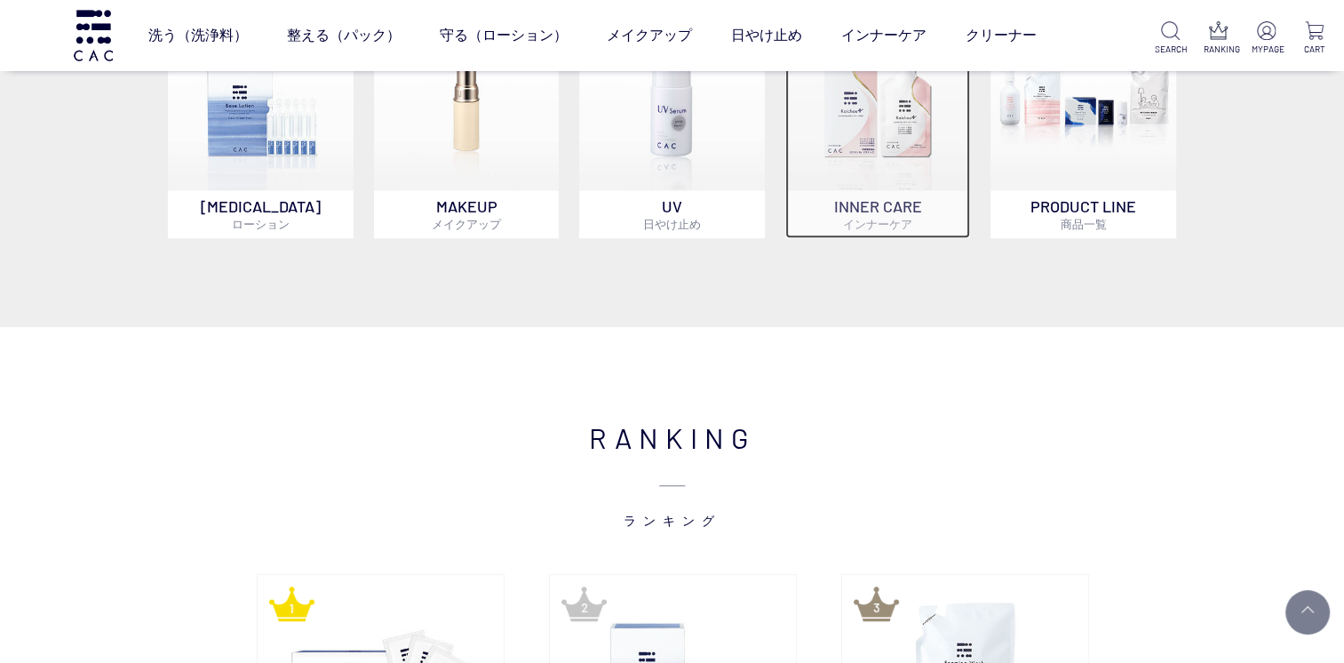
click at [885, 175] on img at bounding box center [879, 97] width 186 height 186
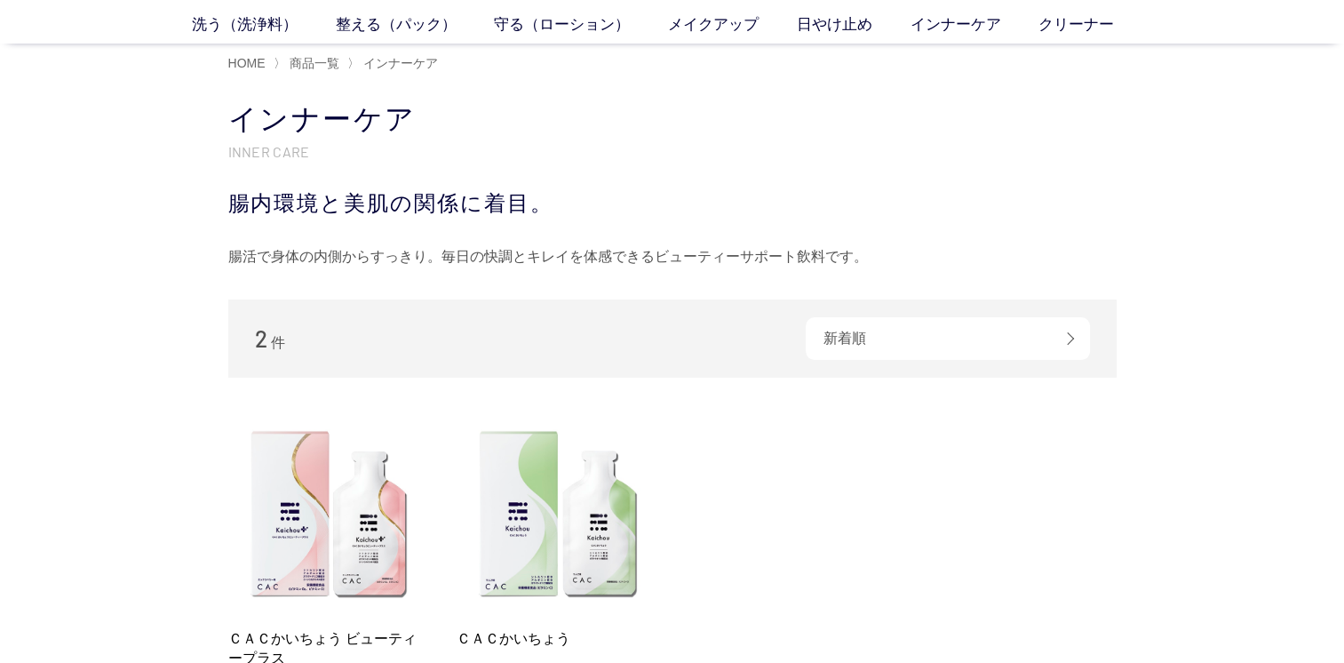
scroll to position [178, 0]
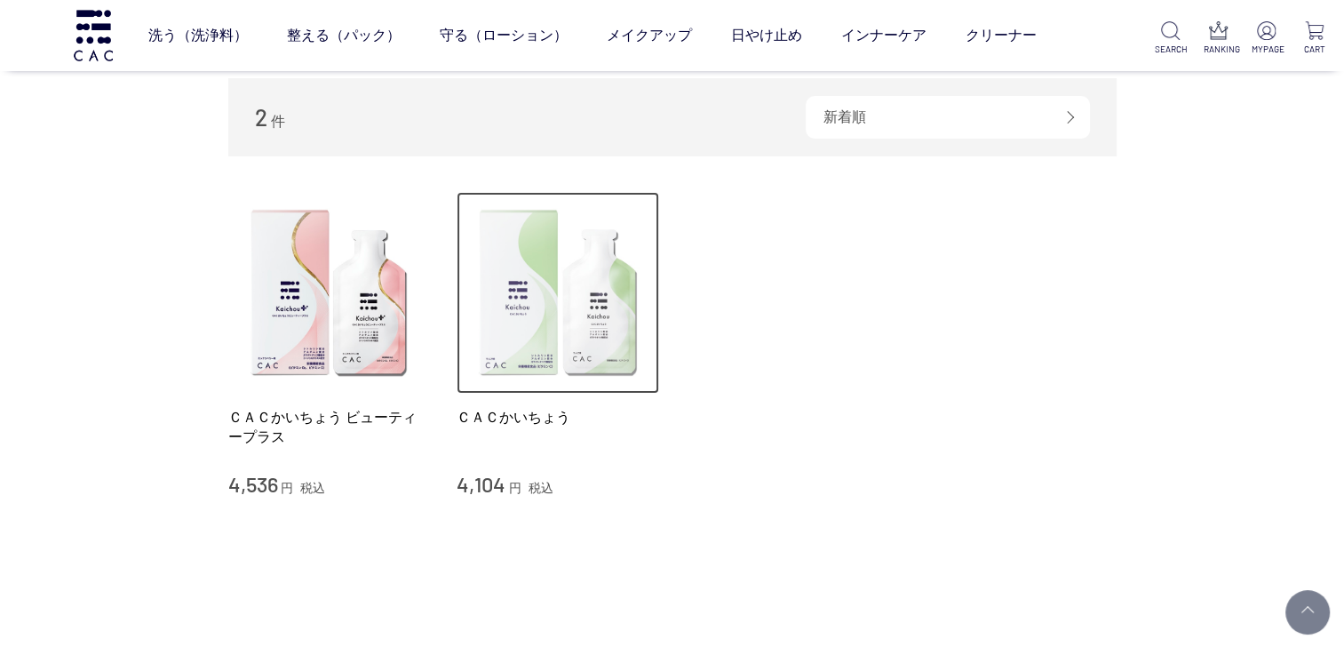
click at [548, 338] on img at bounding box center [558, 293] width 203 height 203
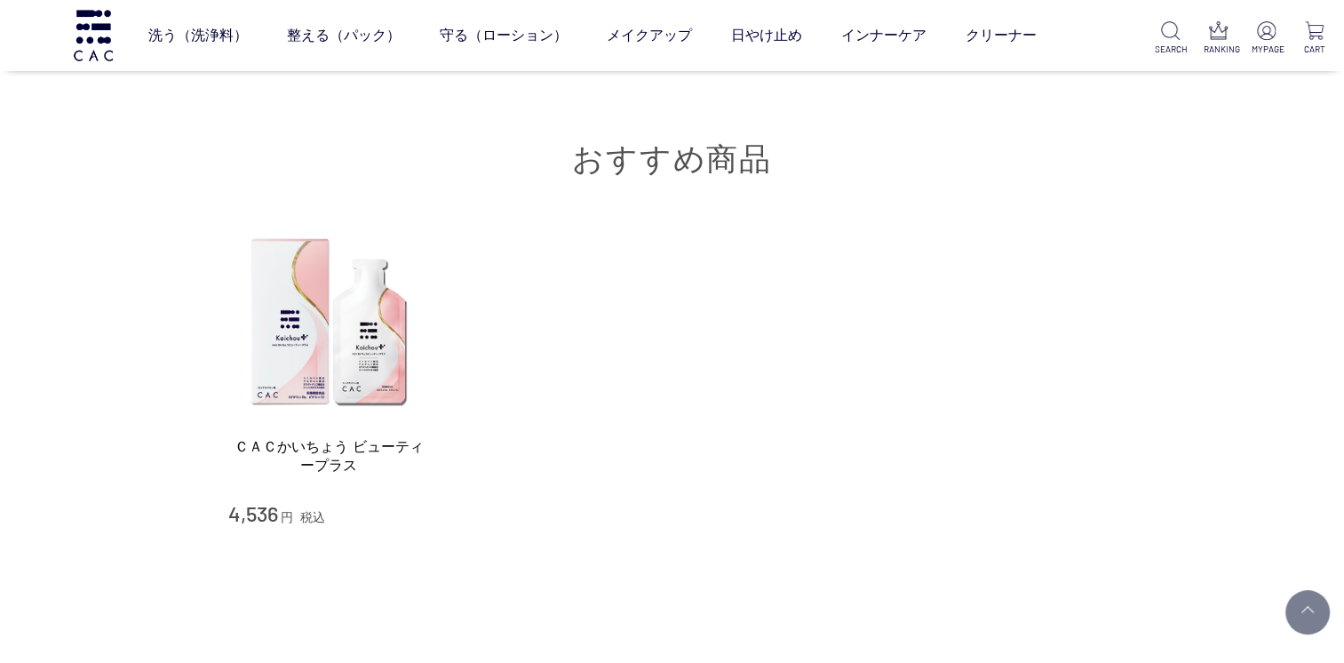
scroll to position [8205, 0]
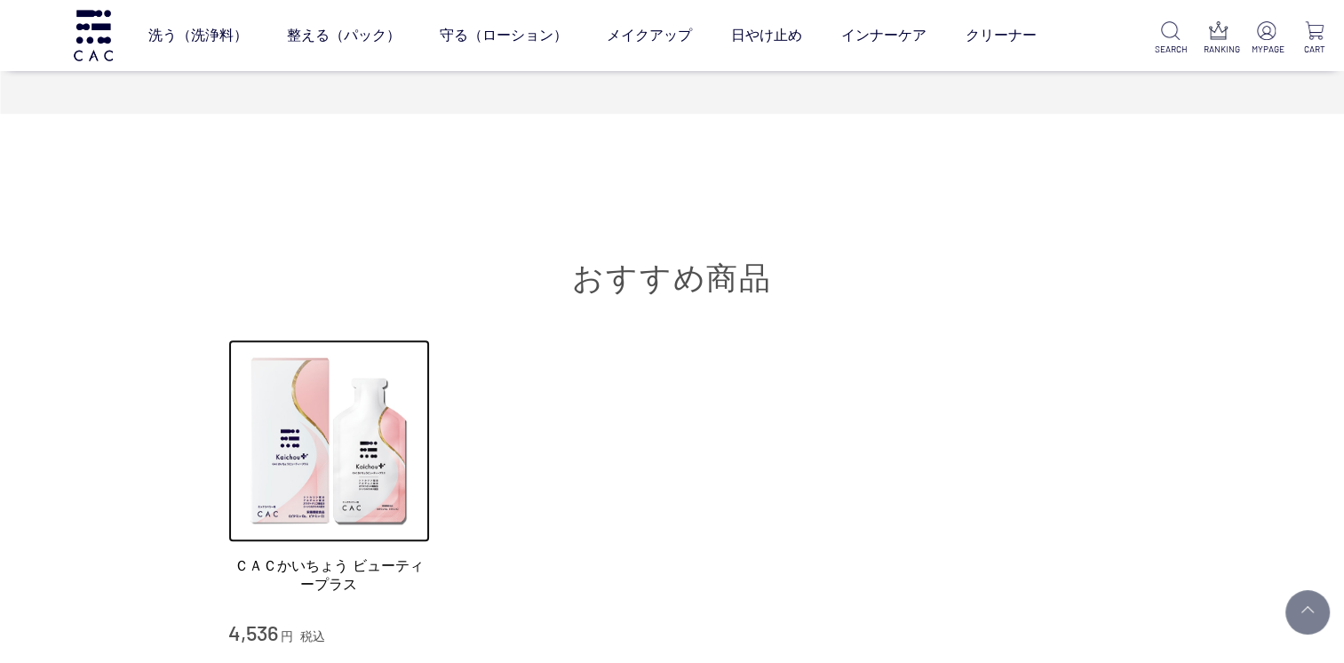
click at [288, 568] on div "ＣＡＣかいちょう ビューティープラス 4,536 円 税込" at bounding box center [329, 492] width 203 height 307
click at [378, 460] on img at bounding box center [329, 440] width 203 height 203
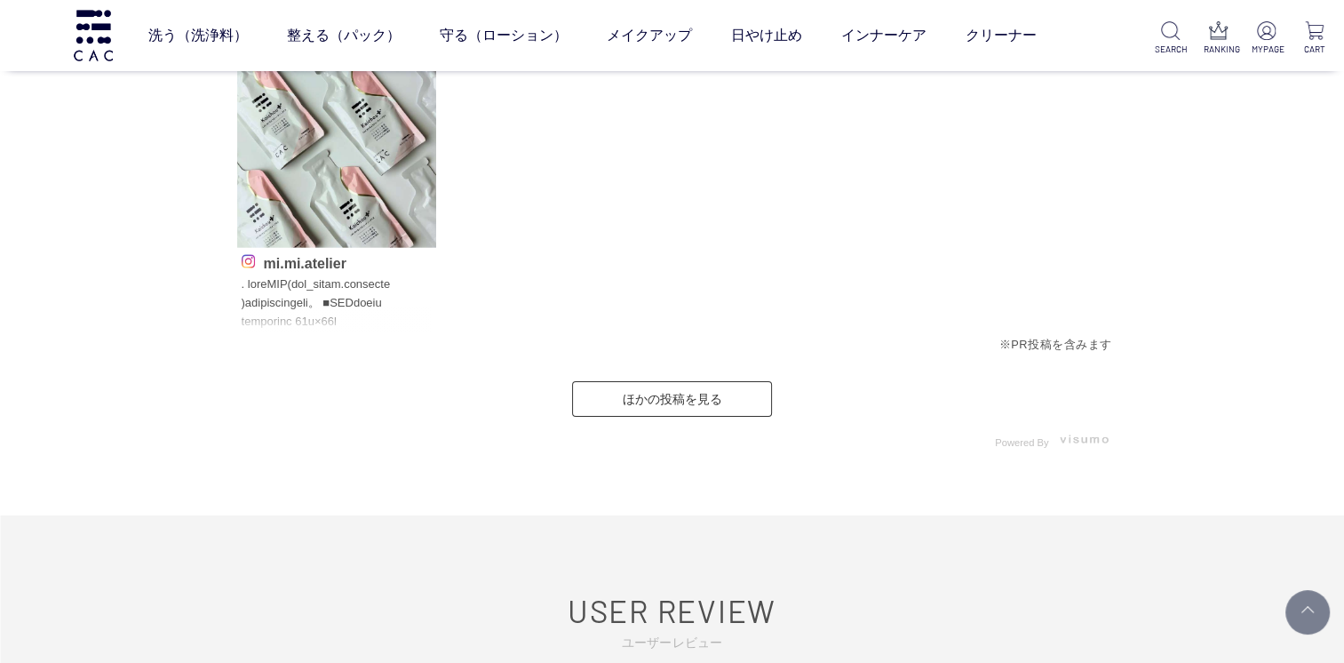
scroll to position [6634, 0]
